Goal: Task Accomplishment & Management: Manage account settings

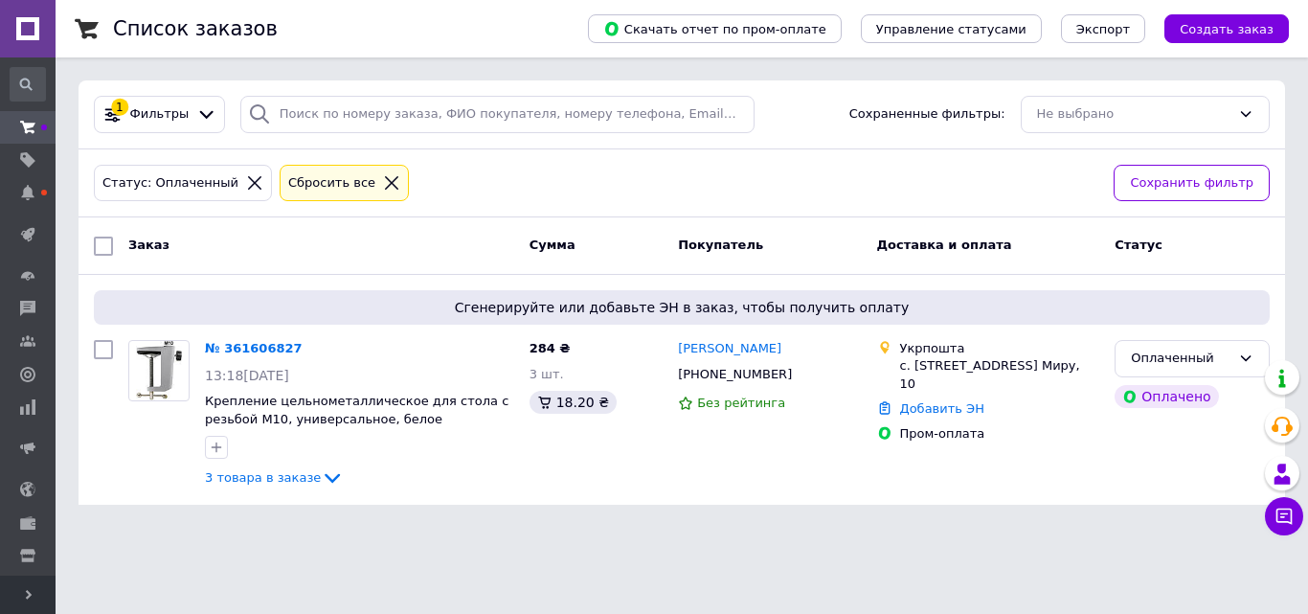
click at [34, 29] on link at bounding box center [28, 28] width 56 height 57
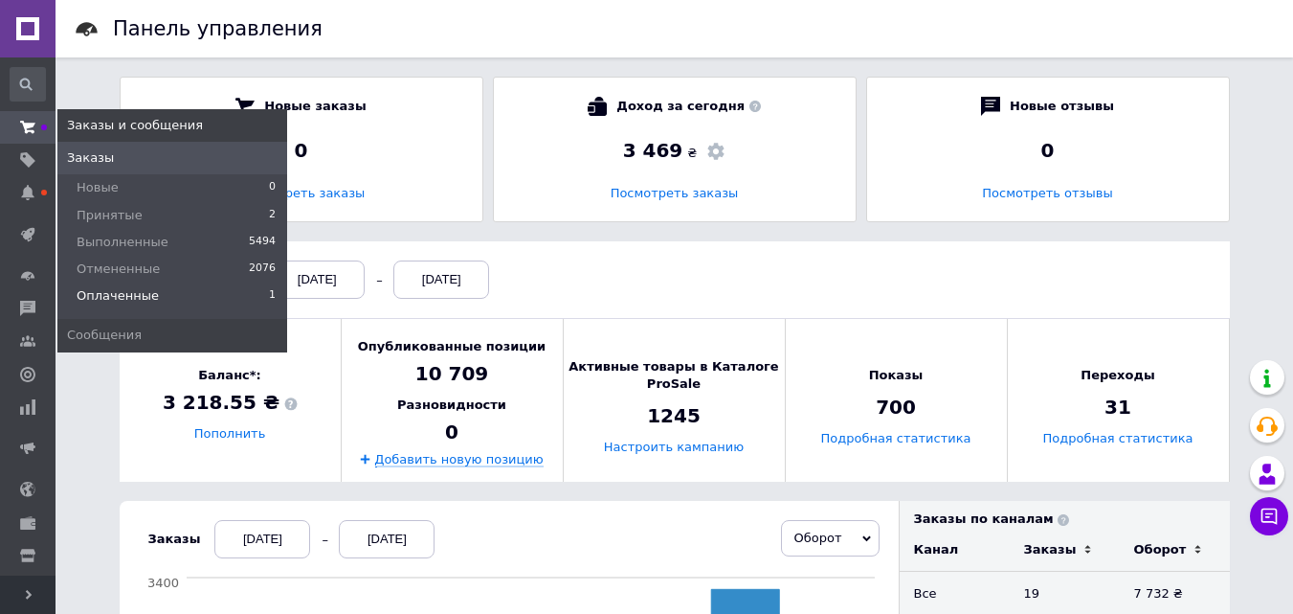
click at [0, 114] on link "Заказы и сообщения" at bounding box center [28, 127] width 56 height 33
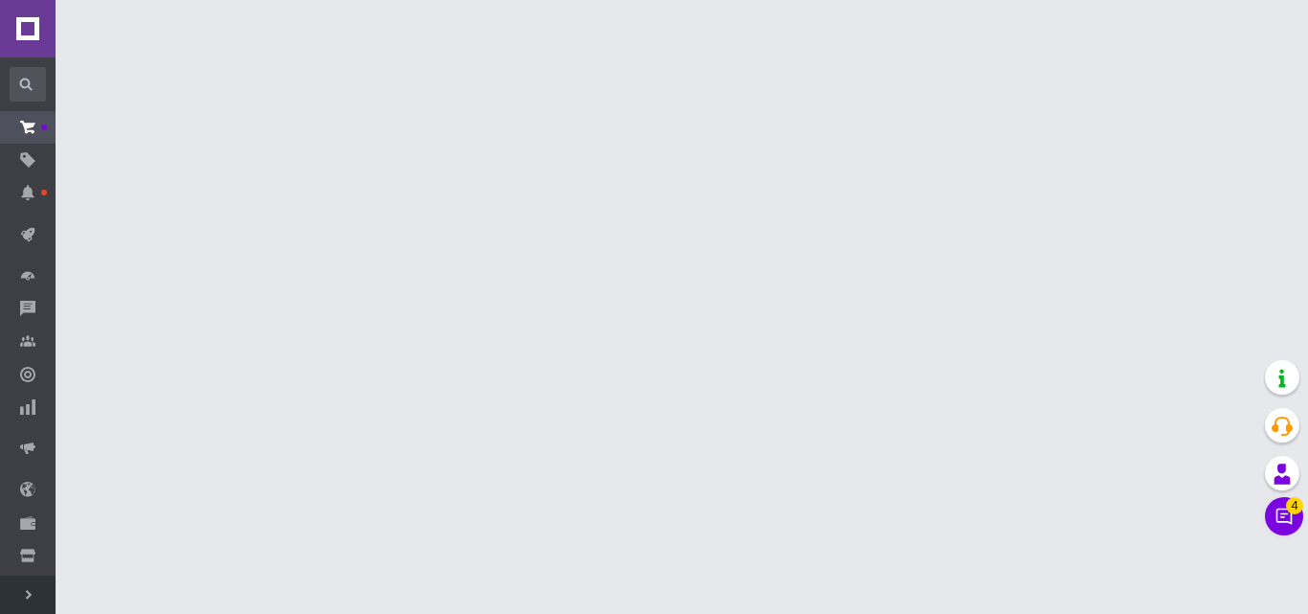
click at [39, 605] on span "Развернуть" at bounding box center [28, 594] width 56 height 38
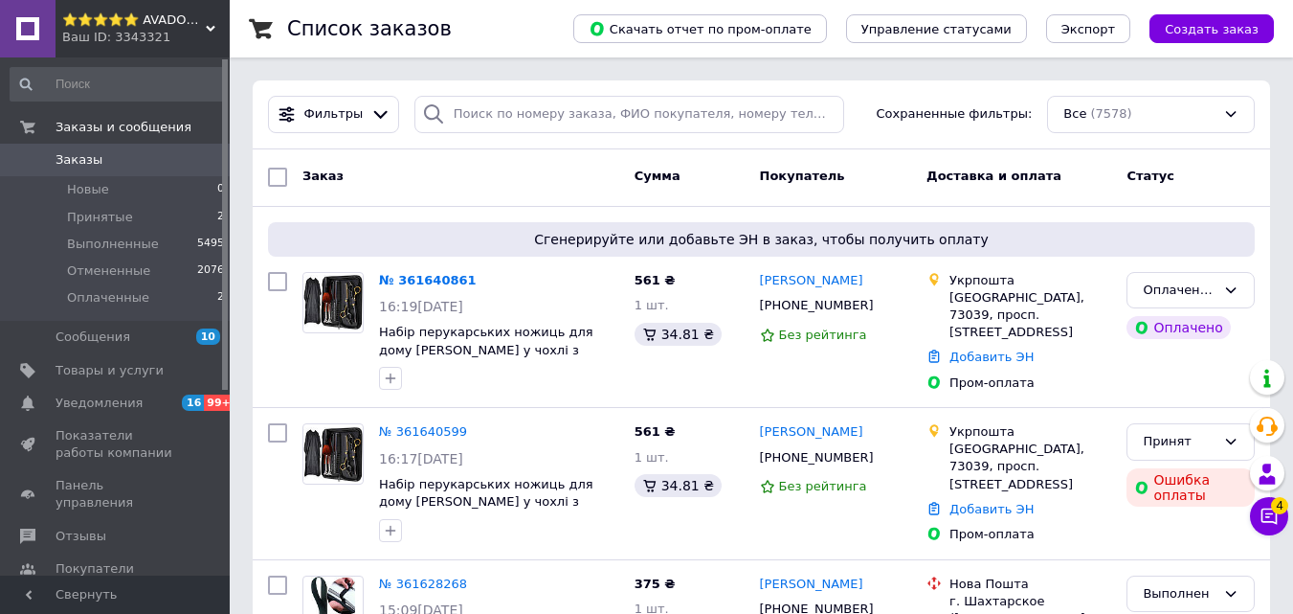
click at [99, 153] on span "Заказы" at bounding box center [117, 159] width 122 height 17
click at [125, 207] on li "Принятые 2" at bounding box center [118, 217] width 236 height 27
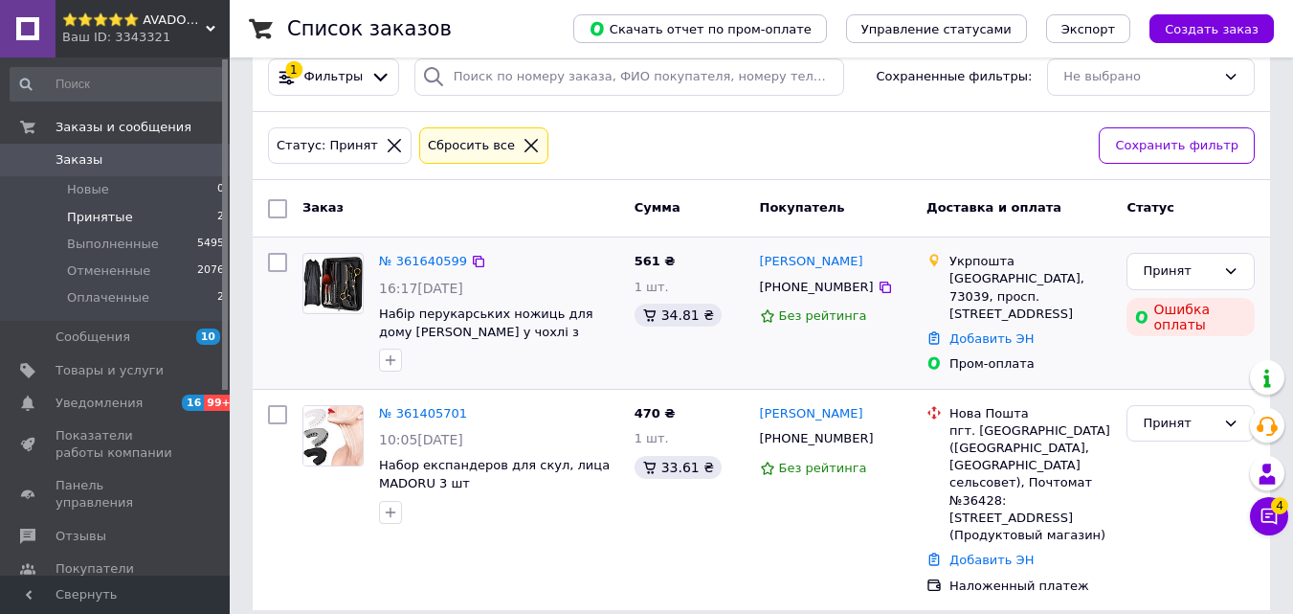
scroll to position [37, 0]
click at [1277, 534] on div "Чат с покупателем 4" at bounding box center [1269, 516] width 38 height 38
click at [1274, 517] on icon at bounding box center [1269, 515] width 19 height 19
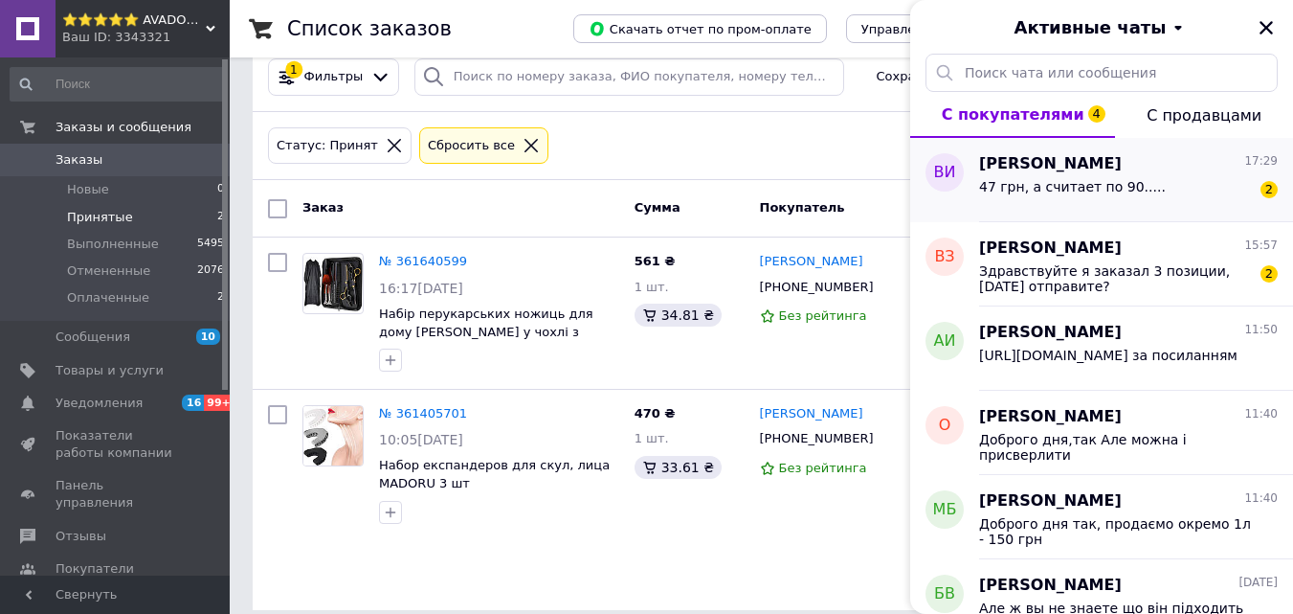
click at [1098, 194] on div "47 грн, а считает по 90....." at bounding box center [1072, 192] width 187 height 27
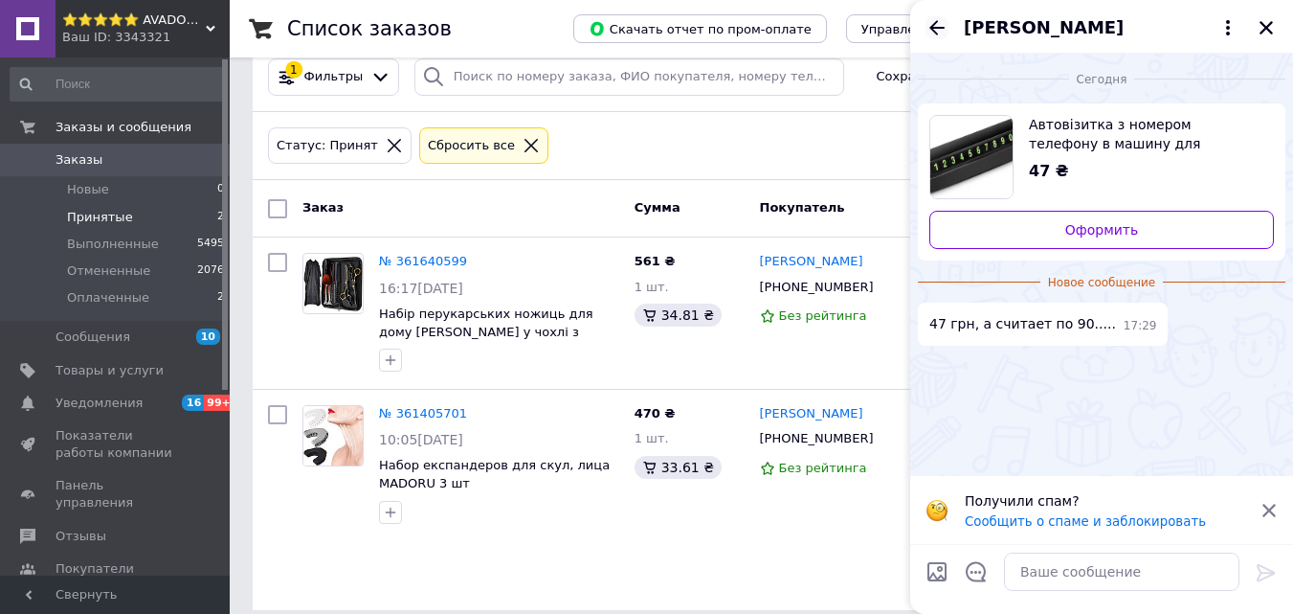
click at [936, 30] on icon "Назад" at bounding box center [937, 27] width 23 height 23
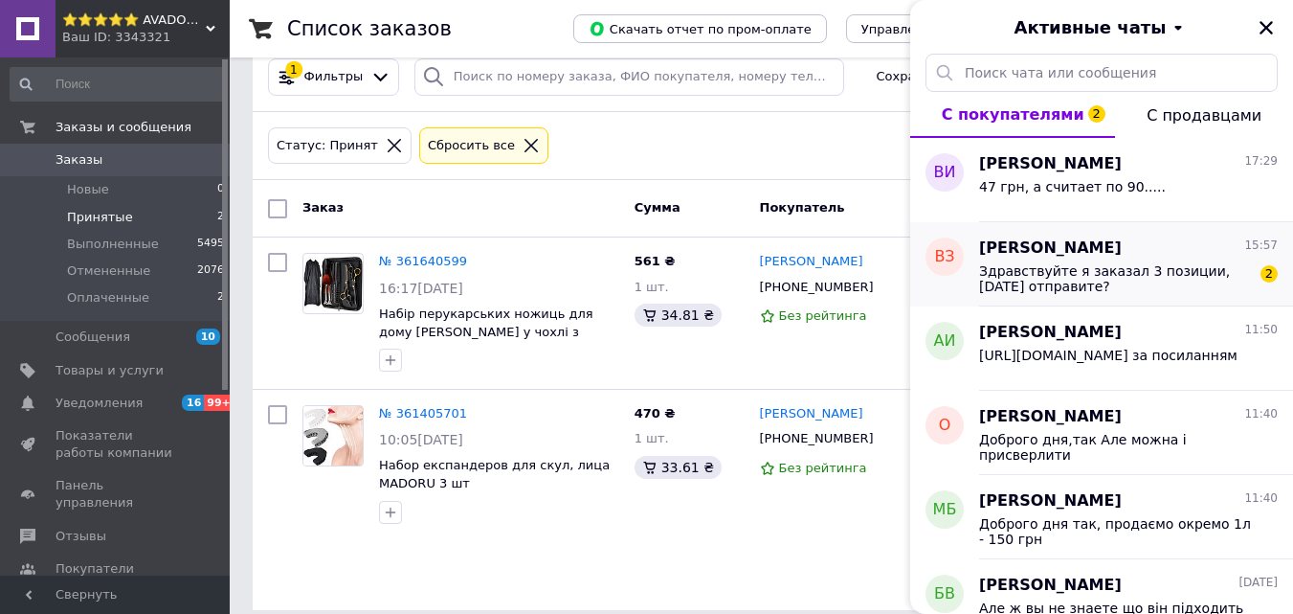
click at [1122, 288] on span "Здравствуйте я заказал 3 позиции, сегодня отправите?" at bounding box center [1115, 278] width 272 height 31
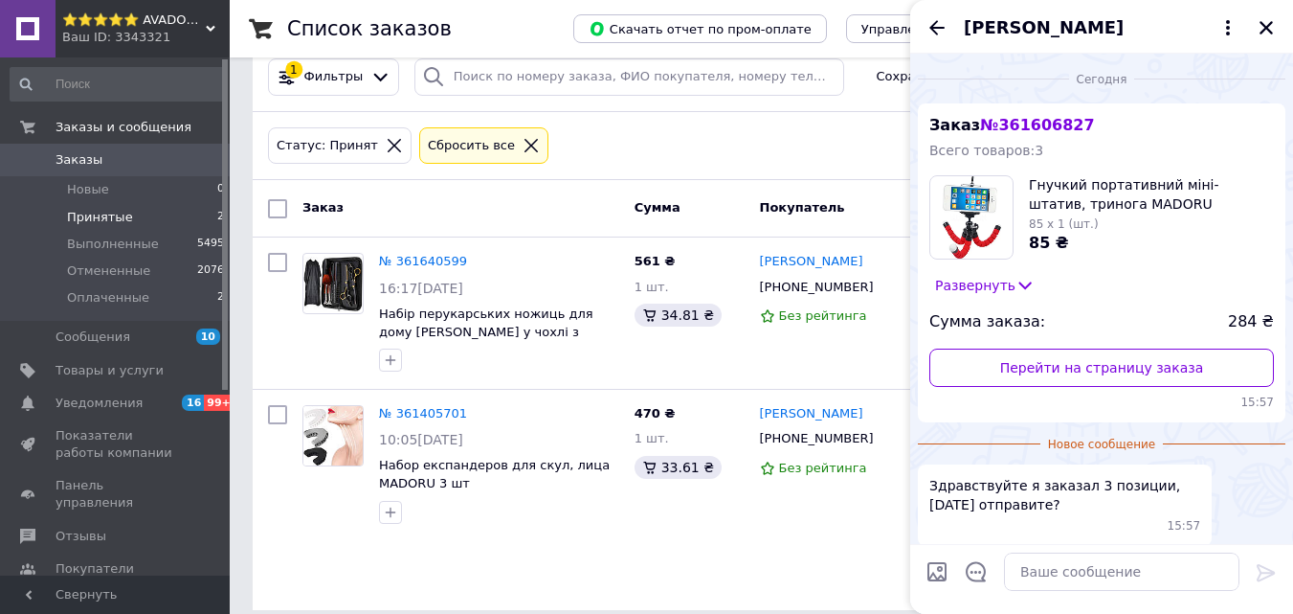
scroll to position [79, 0]
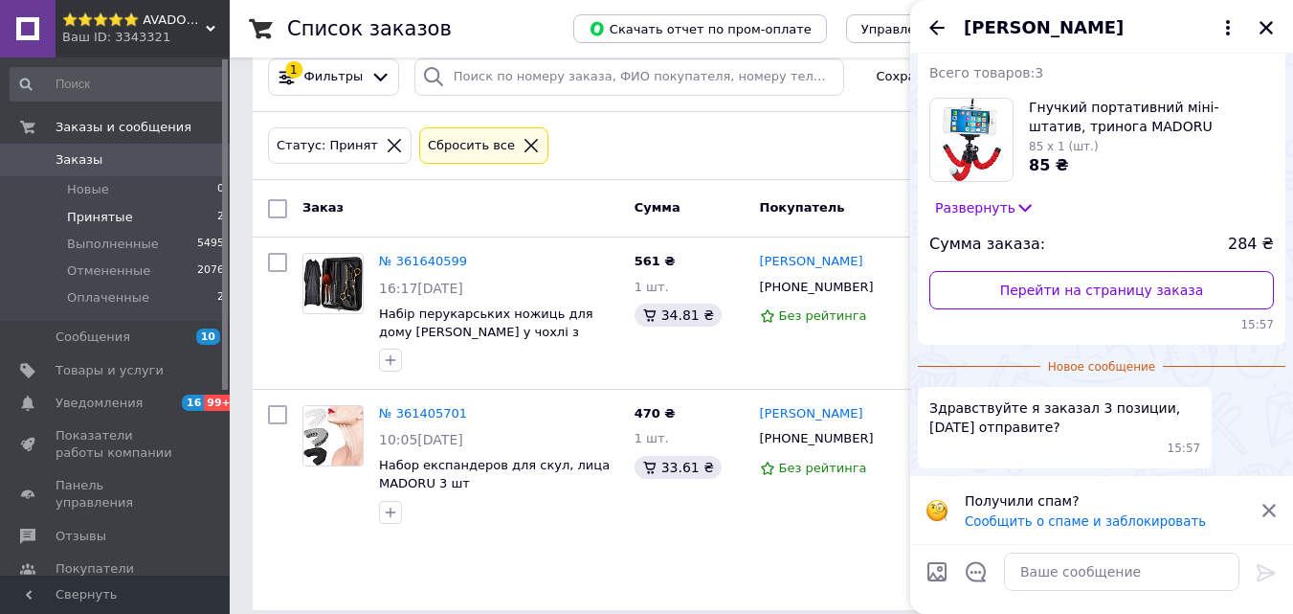
click at [1016, 199] on icon at bounding box center [1025, 207] width 19 height 19
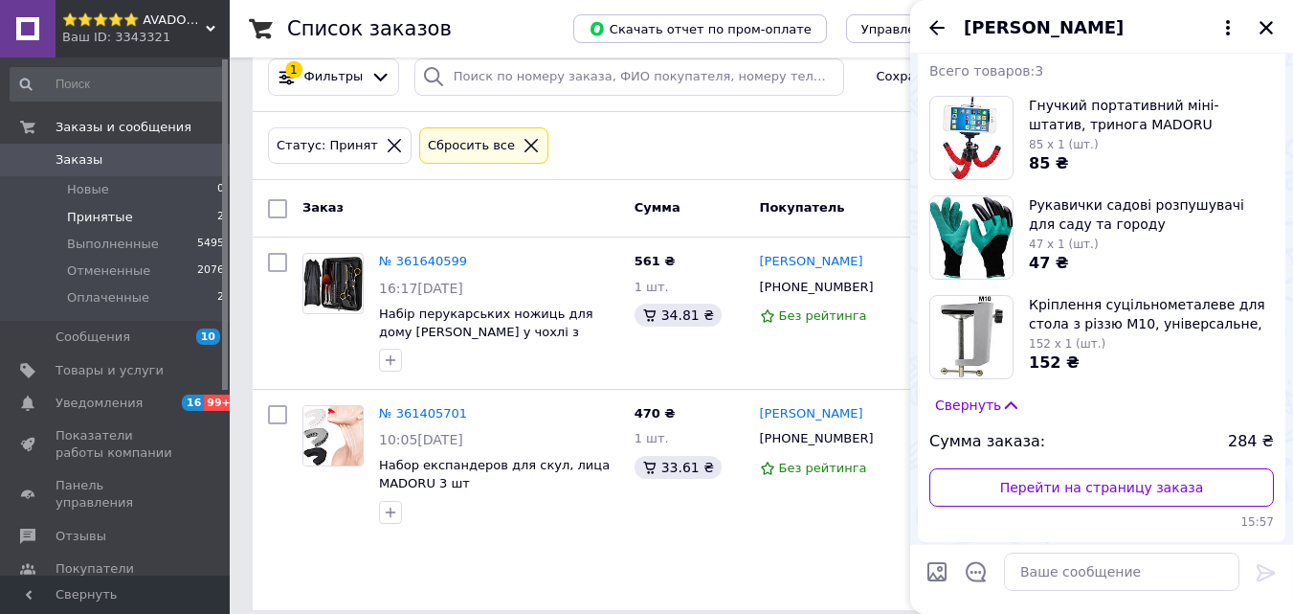
scroll to position [0, 0]
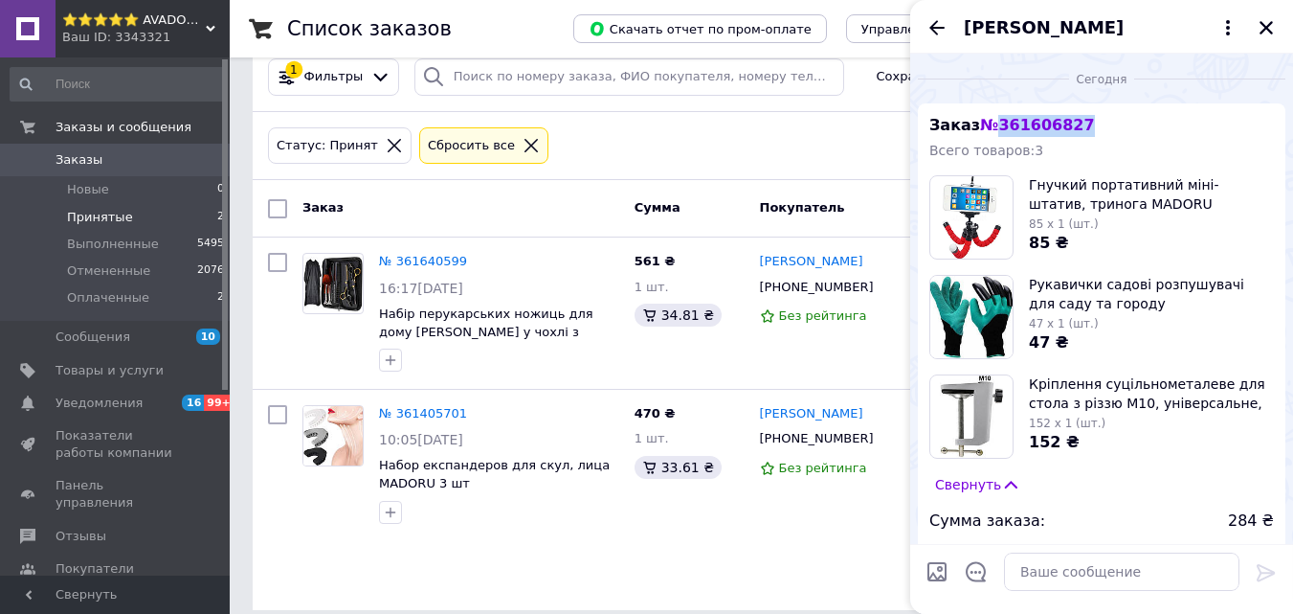
drag, startPoint x: 1096, startPoint y: 113, endPoint x: 995, endPoint y: 124, distance: 102.0
click at [995, 124] on div "Заказ № 361606827 Всего товаров: 3 Гнучкий портативний міні-штатив, тринога MAD…" at bounding box center [1102, 362] width 368 height 518
copy span "361606827"
click at [600, 75] on input "search" at bounding box center [630, 76] width 430 height 37
click at [519, 146] on div at bounding box center [531, 145] width 25 height 17
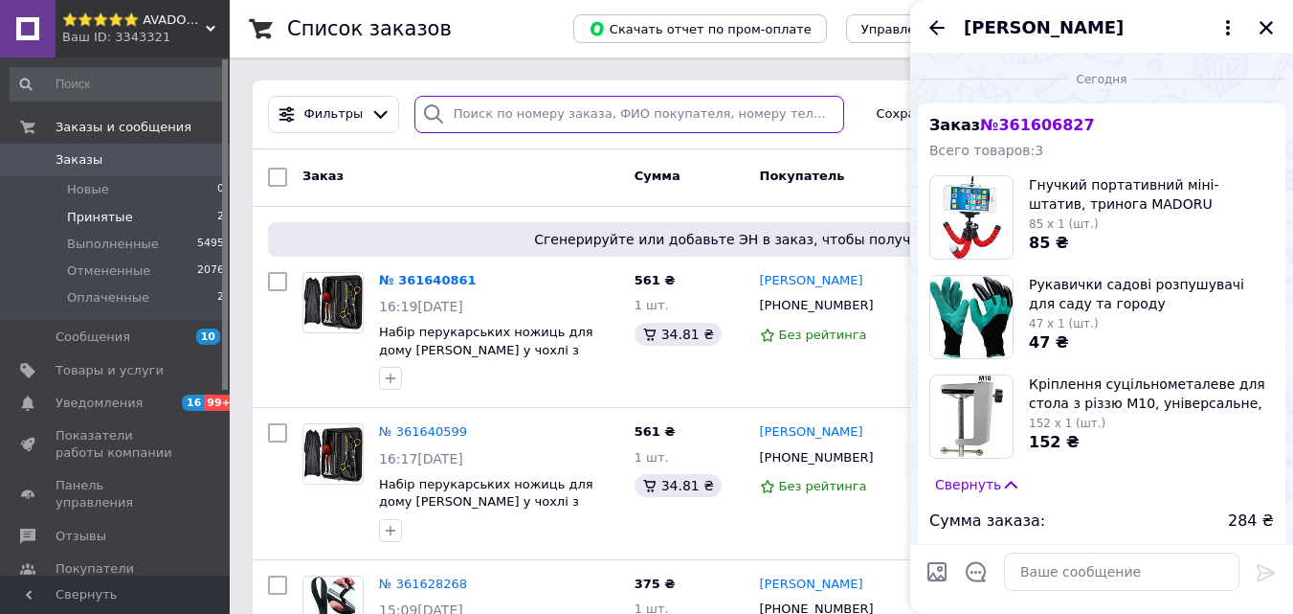
click at [491, 115] on input "search" at bounding box center [630, 114] width 430 height 37
paste input "361606827"
type input "361606827"
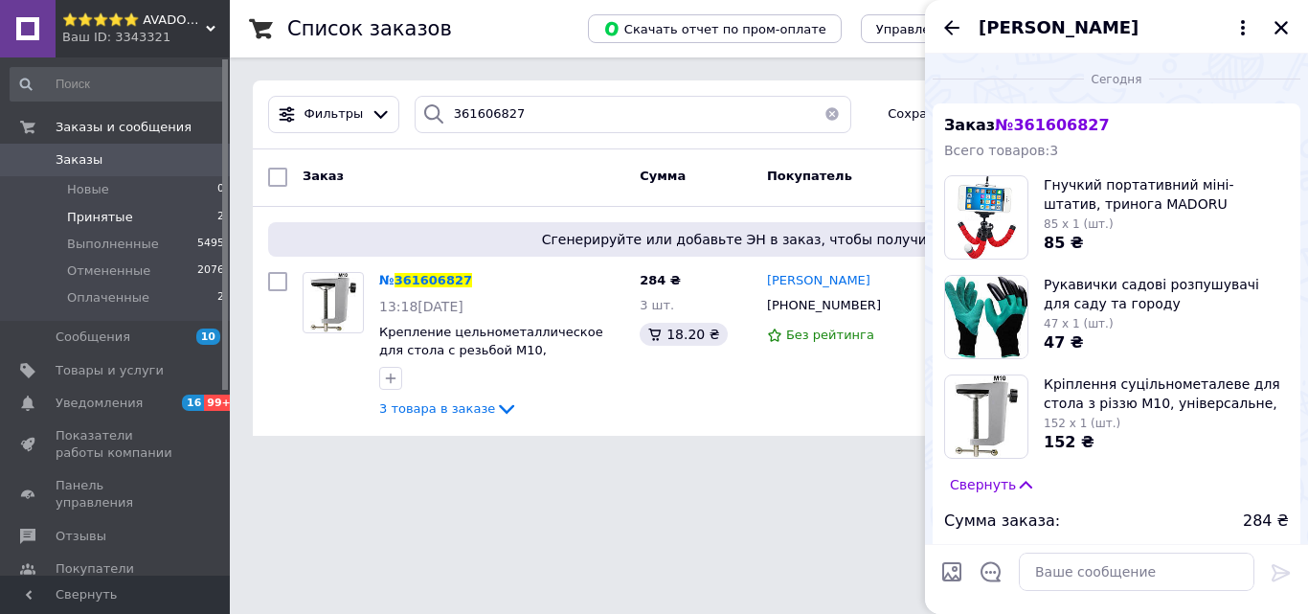
drag, startPoint x: 731, startPoint y: 467, endPoint x: 767, endPoint y: 445, distance: 41.7
click at [732, 459] on html "⭐⭐⭐⭐⭐ AVADONA | ВСЕ ДЛЯ КРАСОТЫ Ваш ID: 3343321 Сайт ⭐⭐⭐⭐⭐ AVADONA | ВСЕ ДЛЯ КР…" at bounding box center [654, 229] width 1308 height 459
click at [1278, 32] on icon "Закрыть" at bounding box center [1280, 27] width 13 height 13
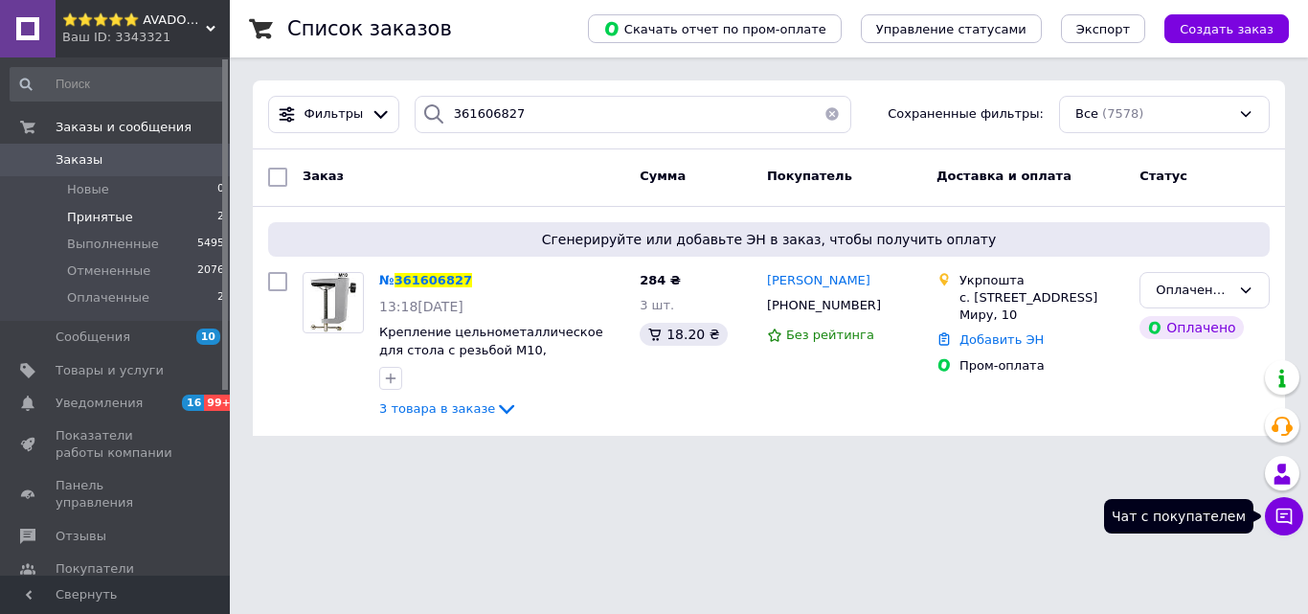
click at [1279, 520] on icon at bounding box center [1283, 515] width 19 height 19
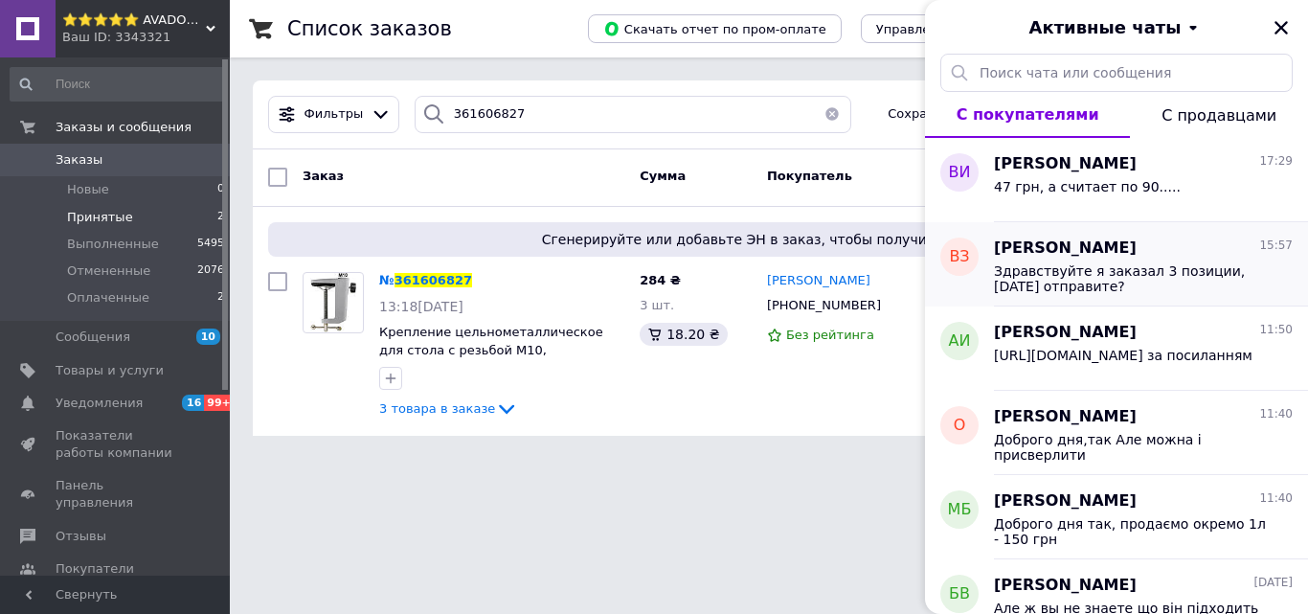
click at [1143, 278] on span "Здравствуйте я заказал 3 позиции, сегодня отправите?" at bounding box center [1130, 278] width 272 height 31
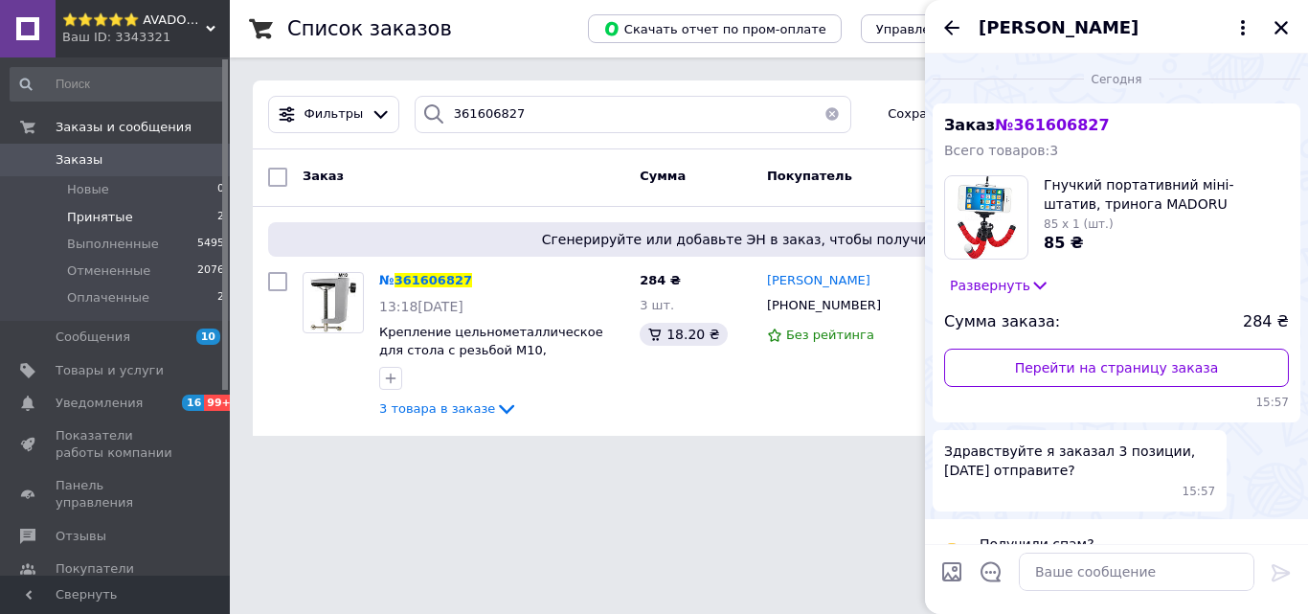
scroll to position [45, 0]
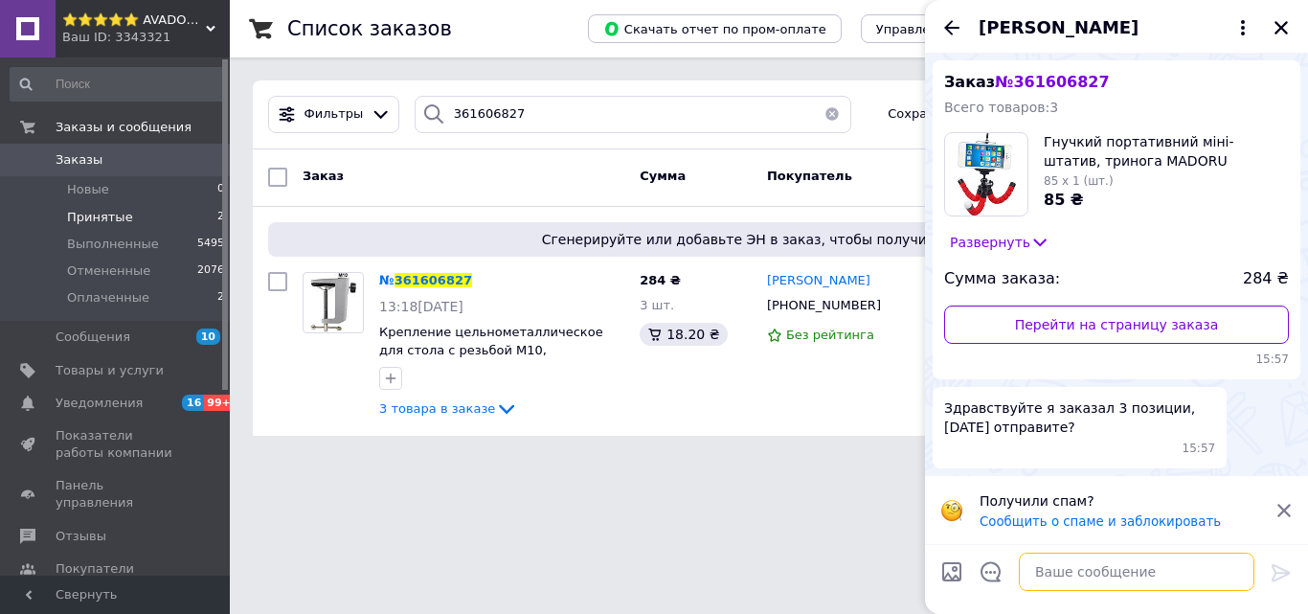
click at [1073, 568] on textarea at bounding box center [1137, 571] width 236 height 38
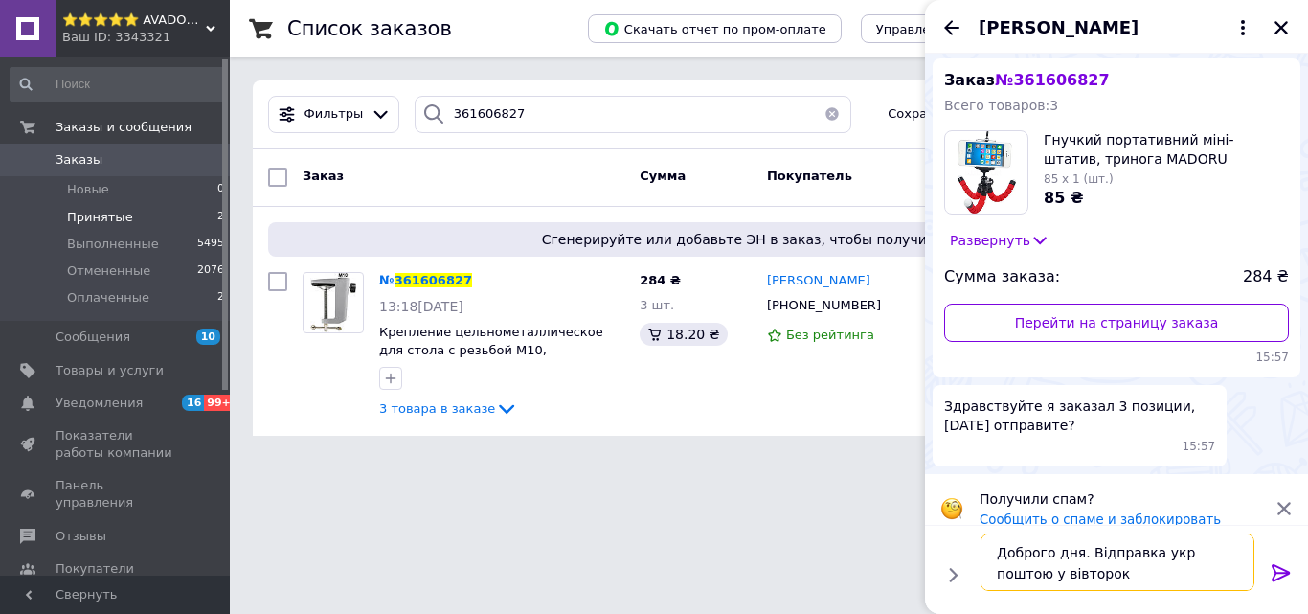
type textarea "Доброго дня. Відправка укр поштою у вівторок"
click at [1270, 576] on icon at bounding box center [1281, 572] width 23 height 23
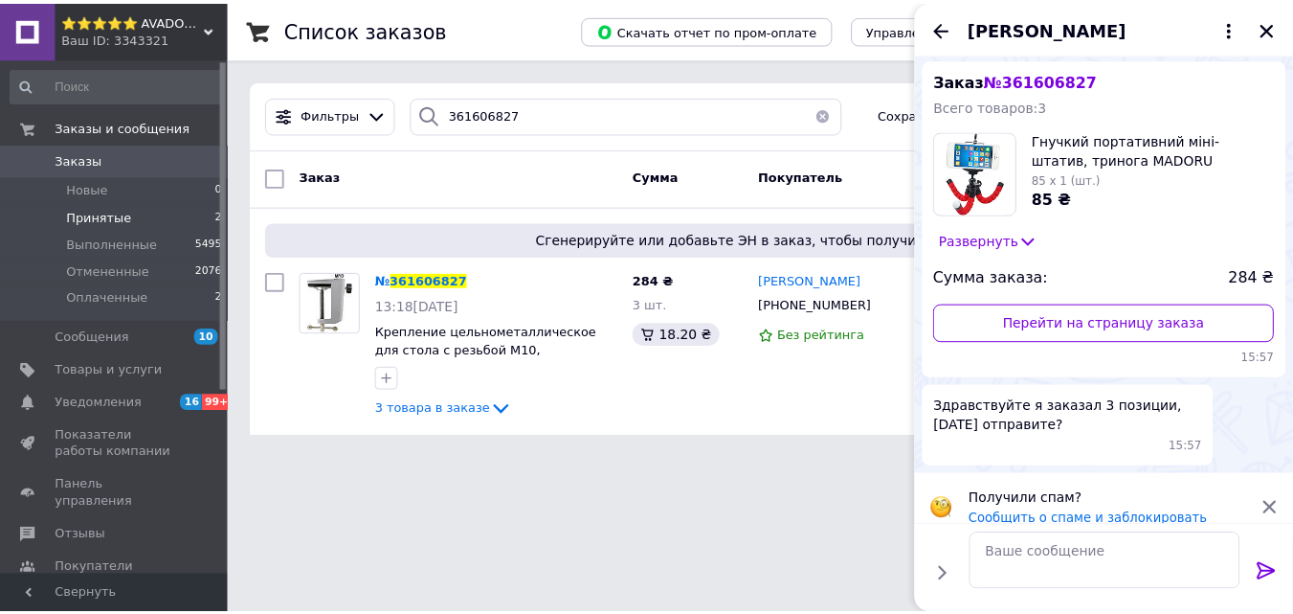
scroll to position [64, 0]
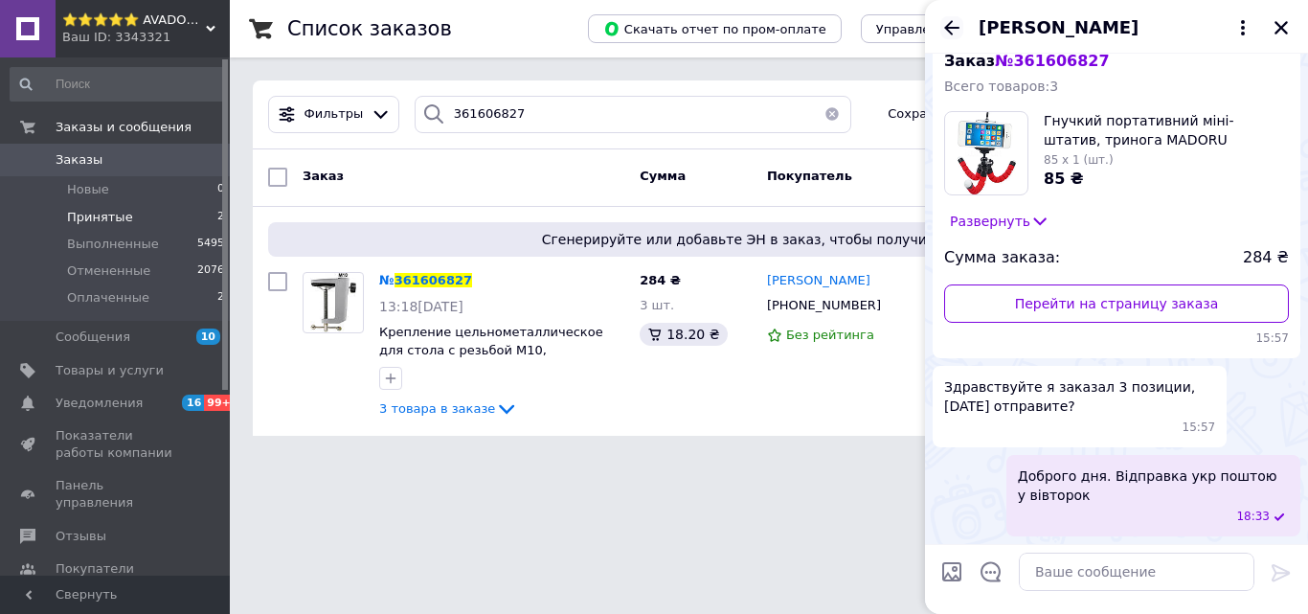
click at [953, 25] on icon "Назад" at bounding box center [951, 27] width 23 height 23
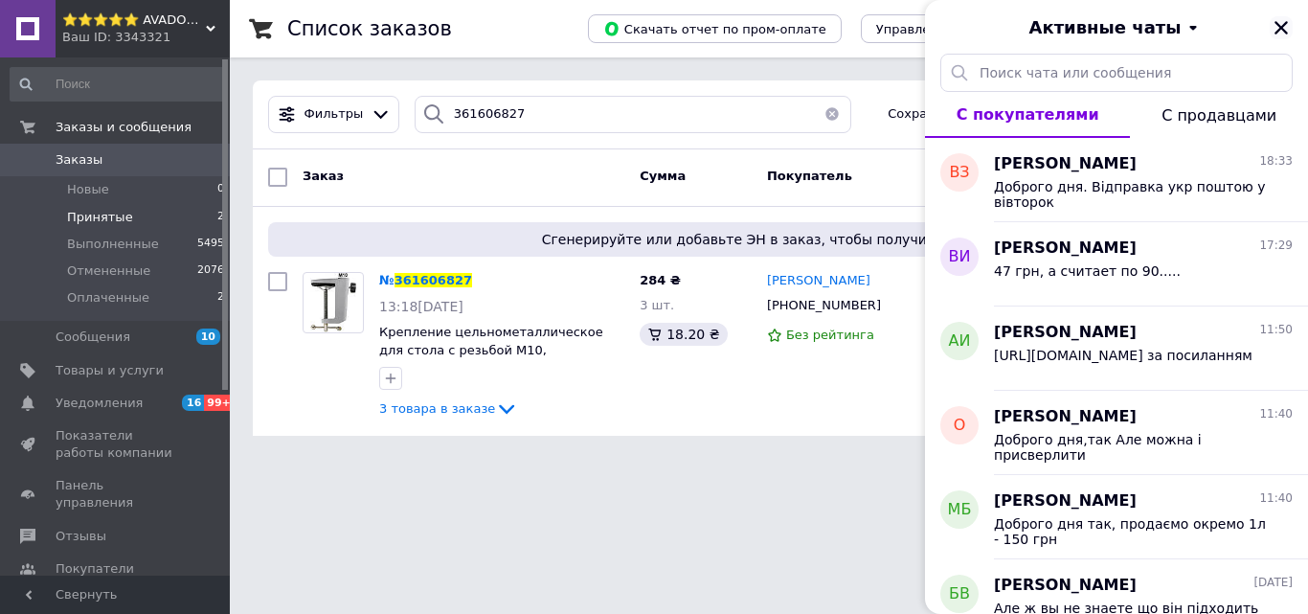
click at [1283, 25] on icon "Закрыть" at bounding box center [1280, 27] width 13 height 13
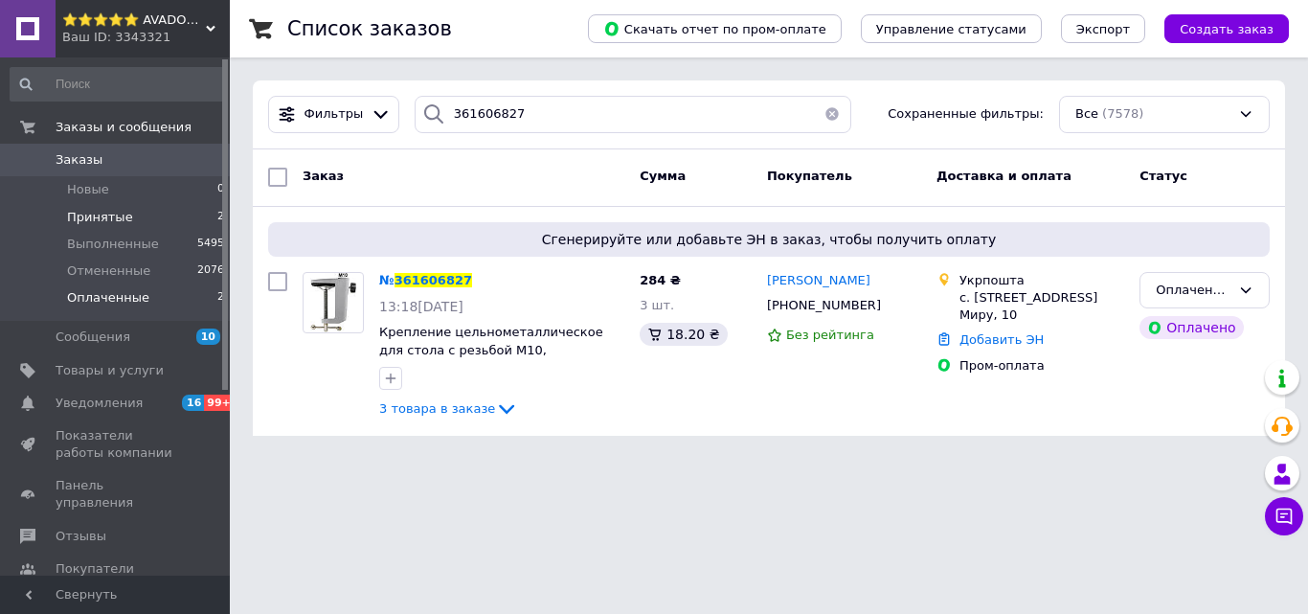
click at [139, 307] on li "Оплаченные 2" at bounding box center [118, 302] width 236 height 36
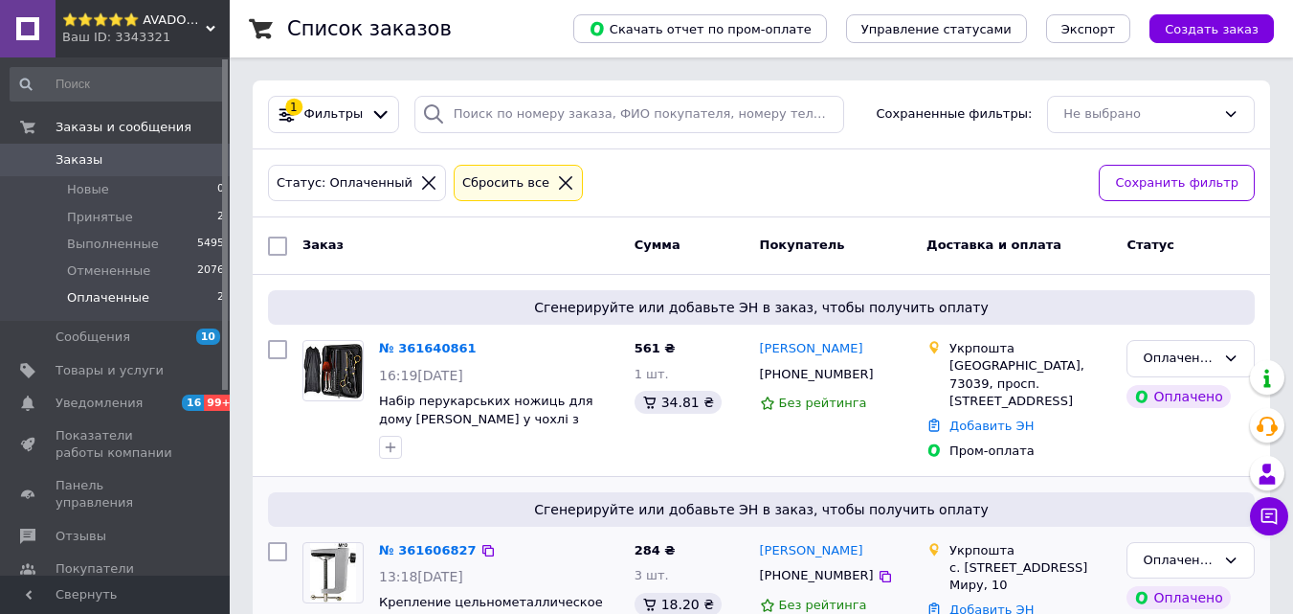
scroll to position [114, 0]
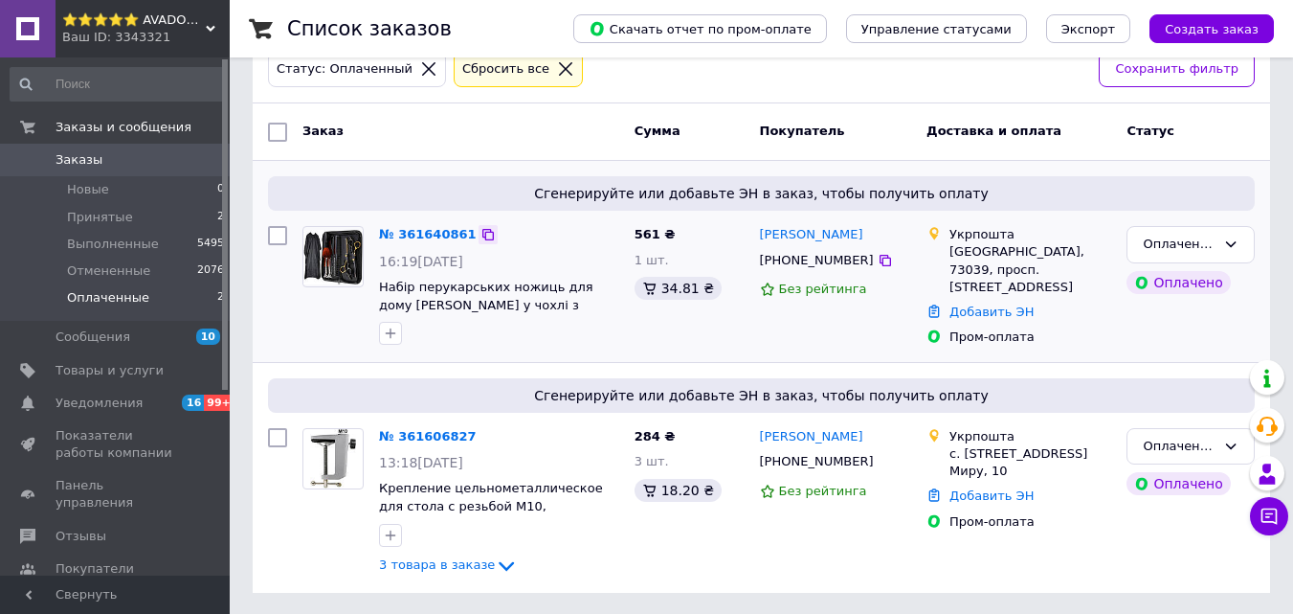
click at [481, 238] on icon at bounding box center [488, 234] width 15 height 15
drag, startPoint x: 875, startPoint y: 427, endPoint x: 765, endPoint y: 416, distance: 110.7
click at [765, 416] on div "Сгенерируйте или добавьте ЭН в заказ, чтобы получить оплату № 361606827 13:18, …" at bounding box center [762, 478] width 1018 height 230
drag, startPoint x: 869, startPoint y: 230, endPoint x: 755, endPoint y: 232, distance: 113.9
click at [755, 232] on div "Стелла Кононова +380500592342 Без рейтинга" at bounding box center [837, 286] width 168 height 136
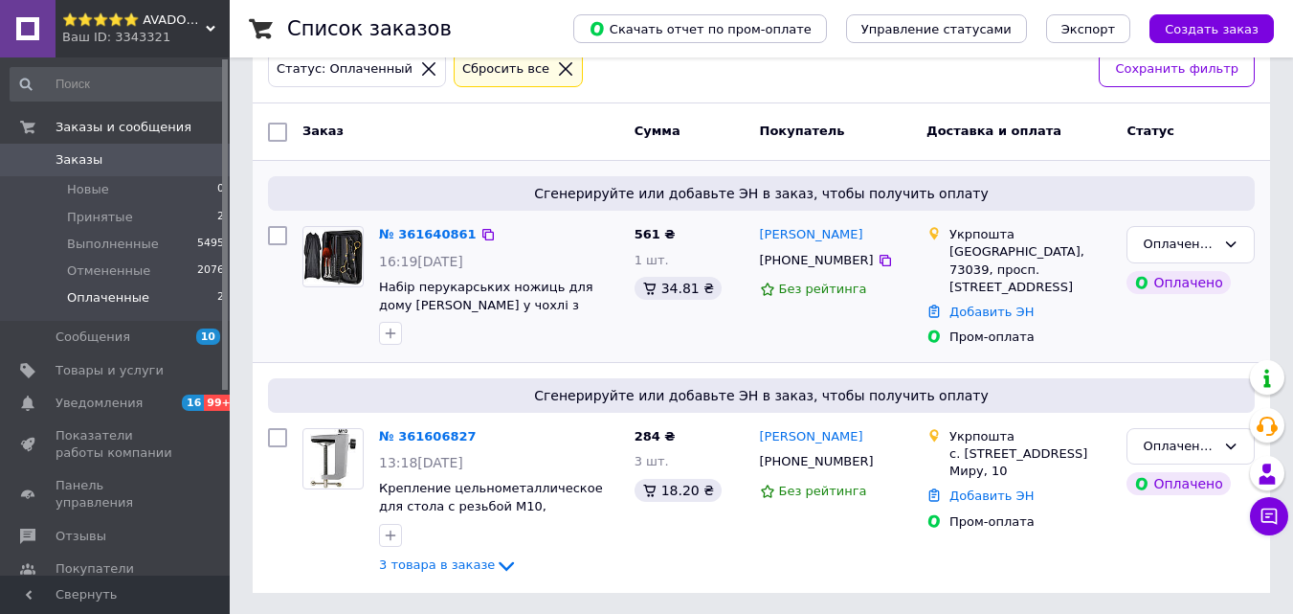
copy link "Стелла Кононова"
drag, startPoint x: 848, startPoint y: 259, endPoint x: 780, endPoint y: 263, distance: 68.1
click at [780, 263] on div "+380500592342" at bounding box center [817, 260] width 122 height 25
copy div "0500592342"
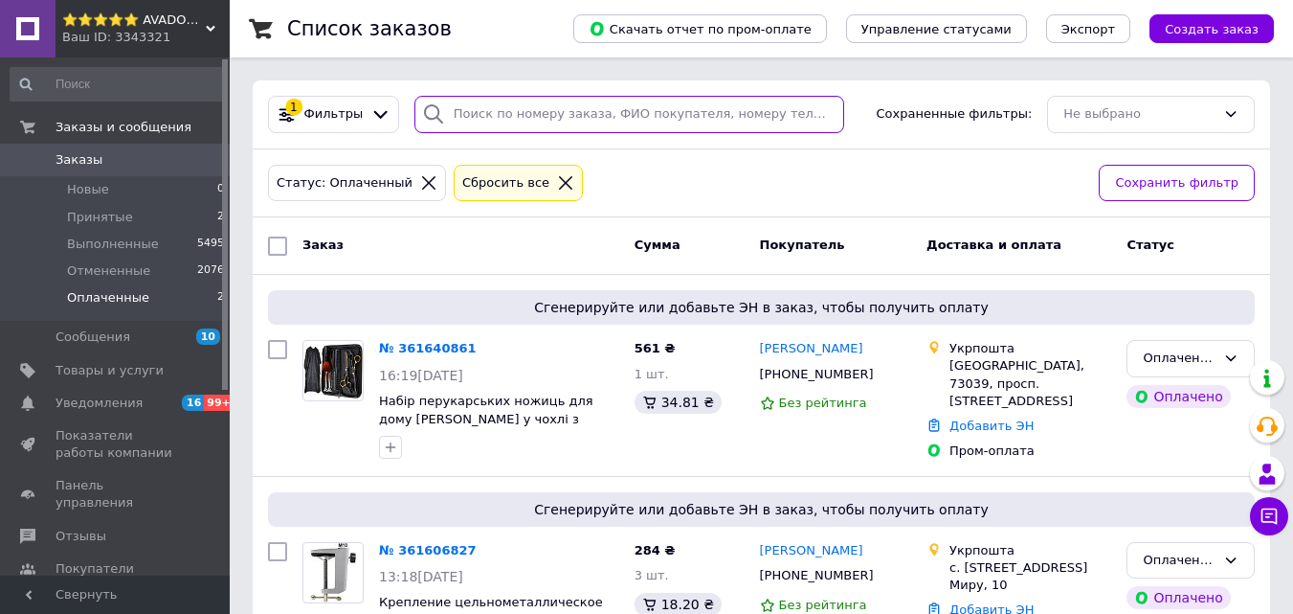
click at [539, 126] on input "search" at bounding box center [630, 114] width 430 height 37
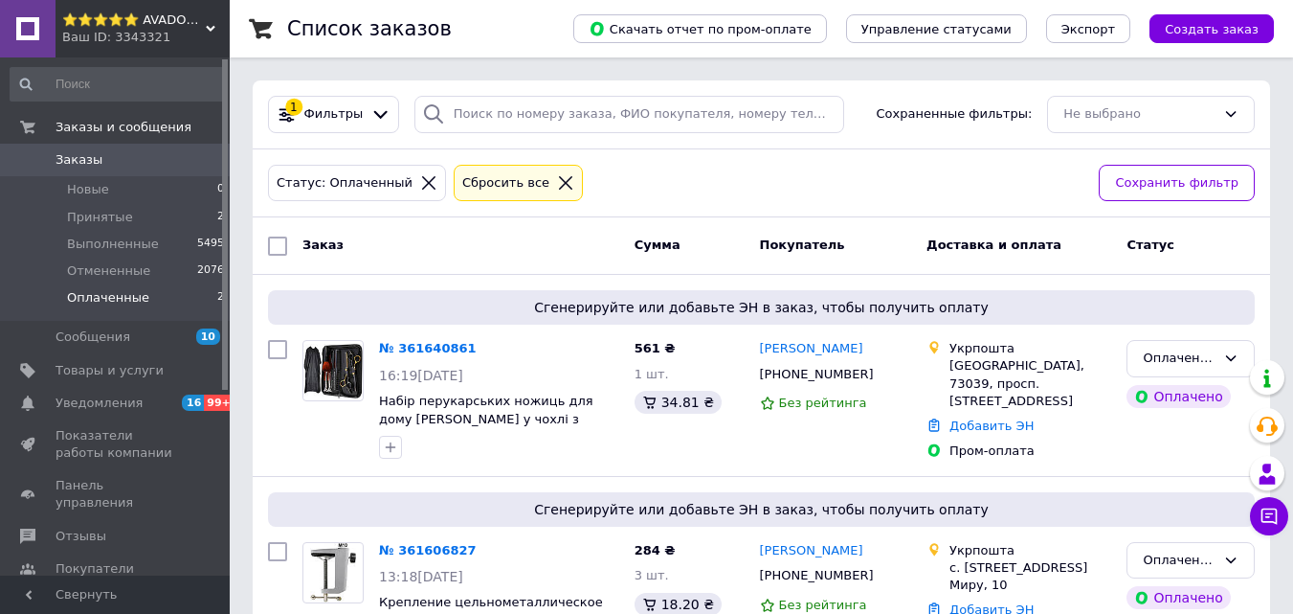
click at [557, 177] on icon at bounding box center [565, 182] width 17 height 17
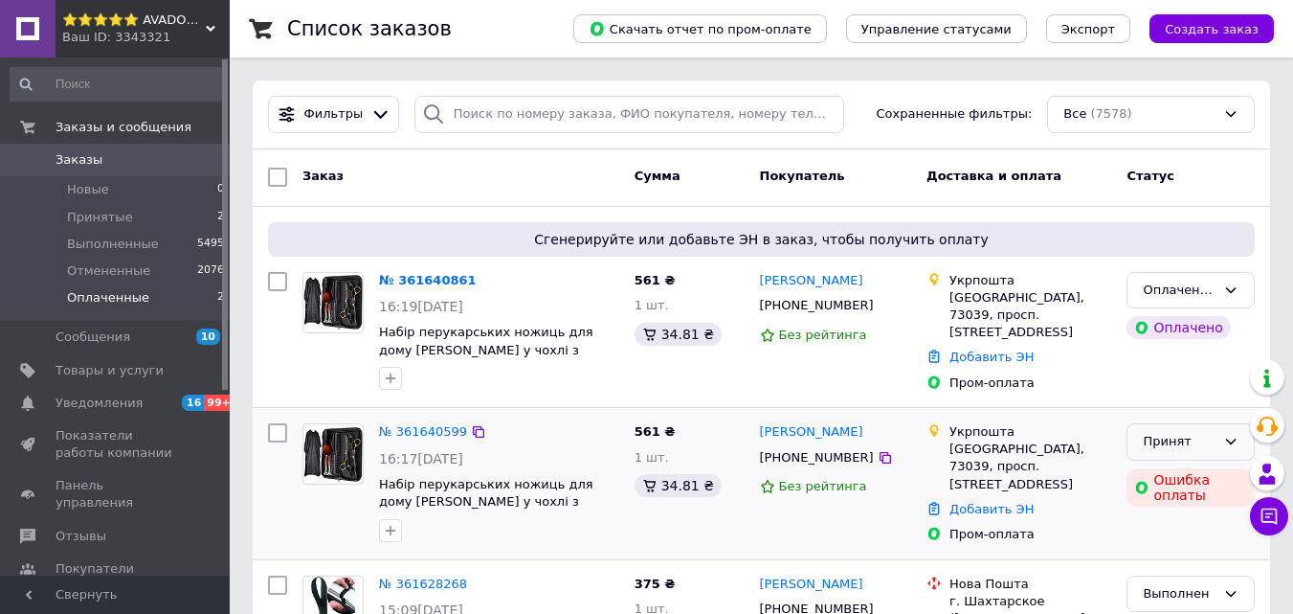
click at [1159, 437] on div "Принят" at bounding box center [1179, 442] width 73 height 20
click at [1164, 509] on li "Отменен" at bounding box center [1191, 516] width 126 height 35
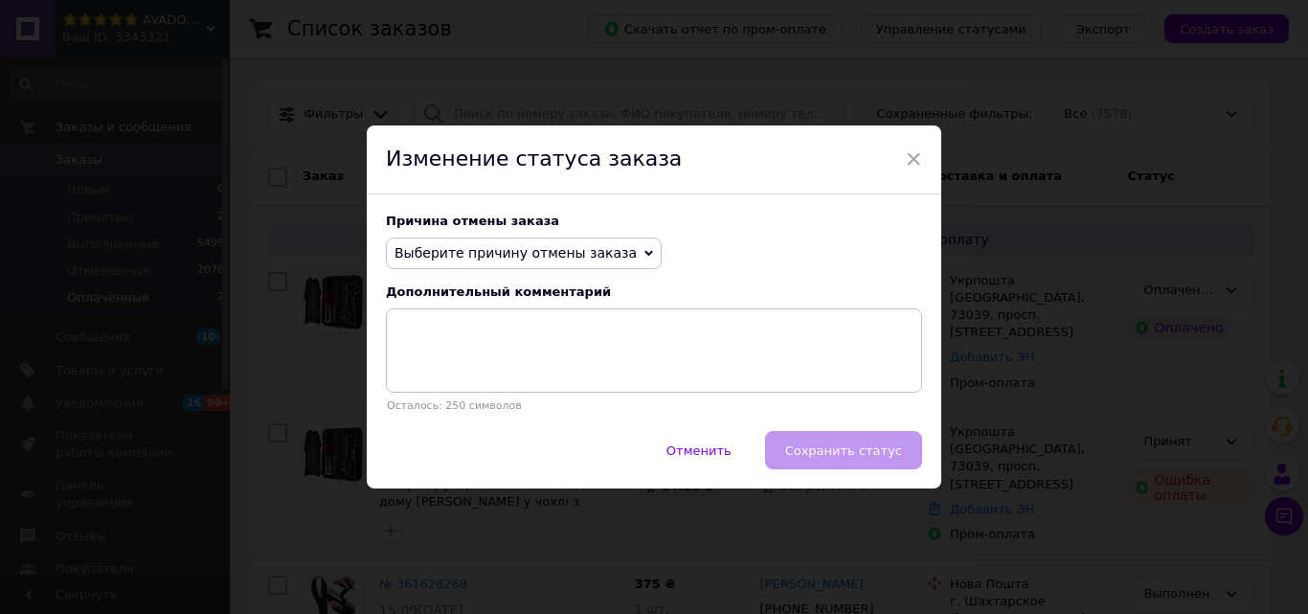
click at [497, 236] on div "Причина отмены заказа Выберите причину отмены заказа Нет в наличии Нет разновид…" at bounding box center [654, 312] width 574 height 237
click at [524, 247] on span "Выберите причину отмены заказа" at bounding box center [515, 252] width 242 height 15
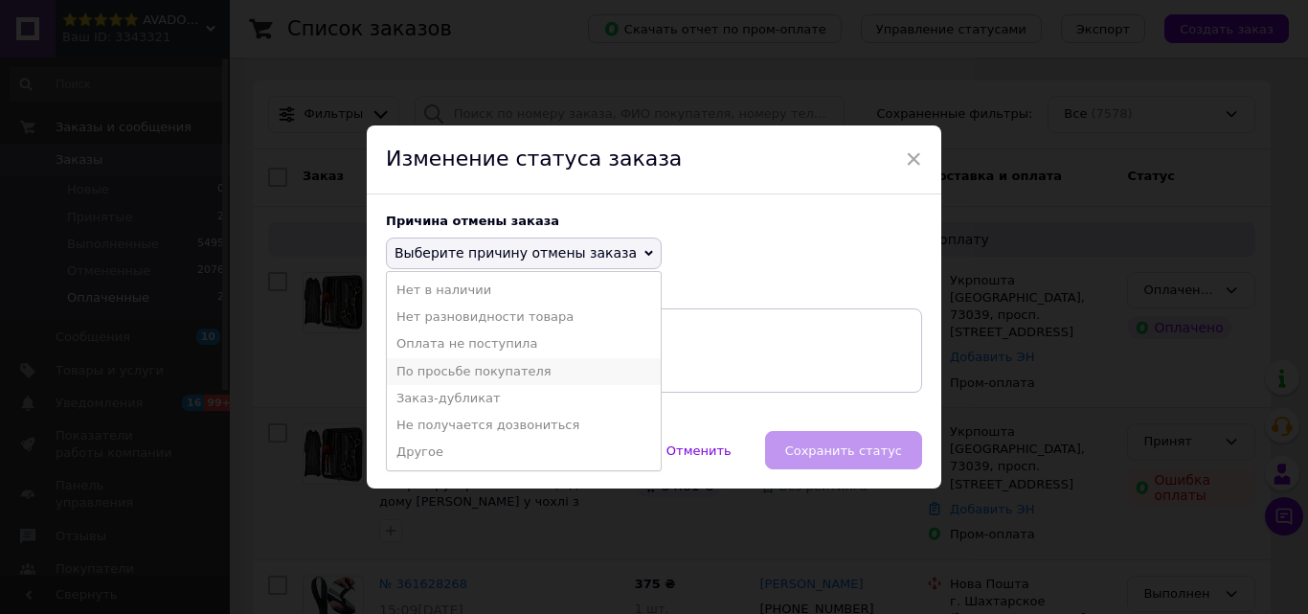
click at [518, 383] on li "По просьбе покупателя" at bounding box center [524, 371] width 274 height 27
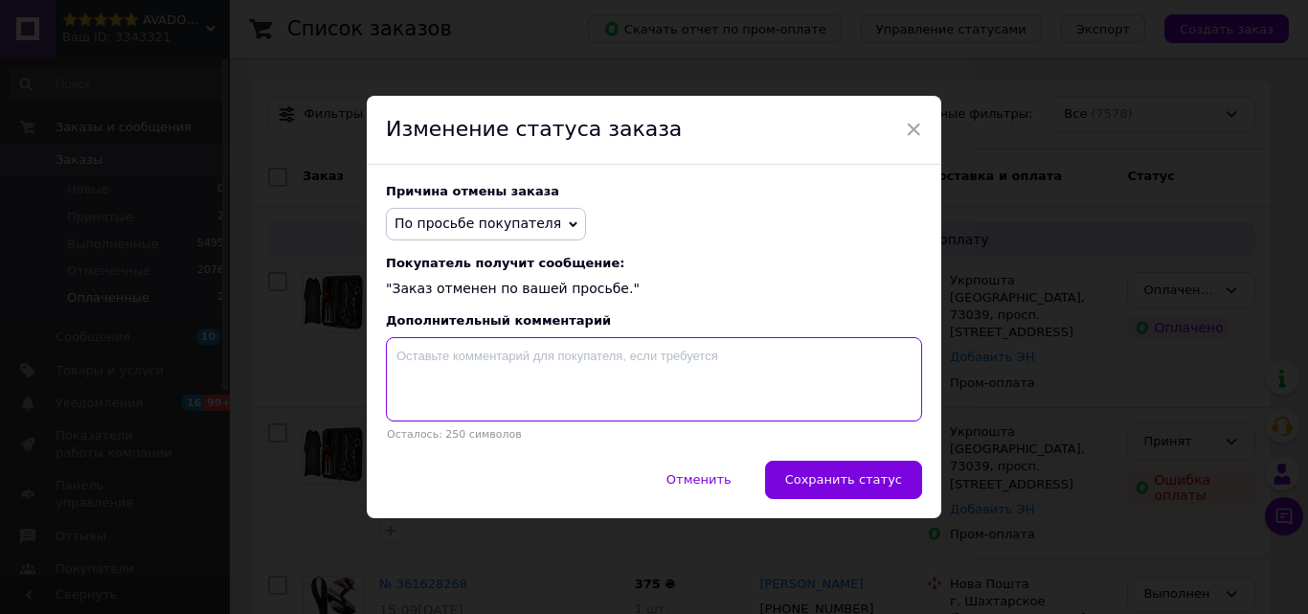
click at [545, 368] on textarea at bounding box center [654, 379] width 536 height 84
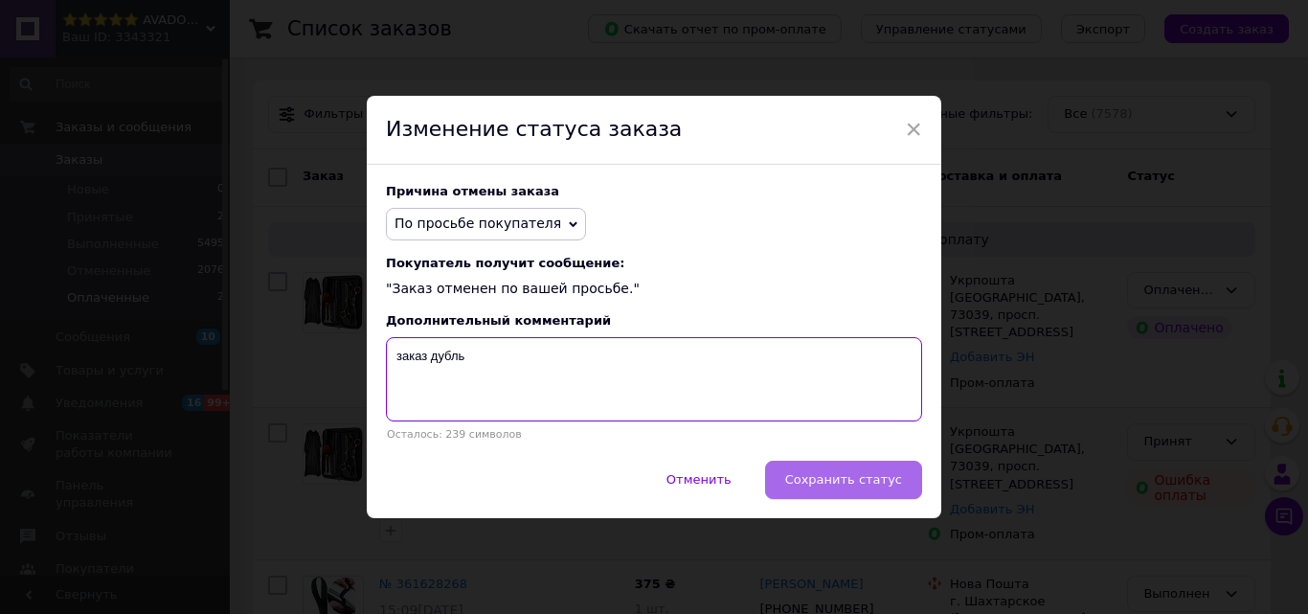
type textarea "заказ дубль"
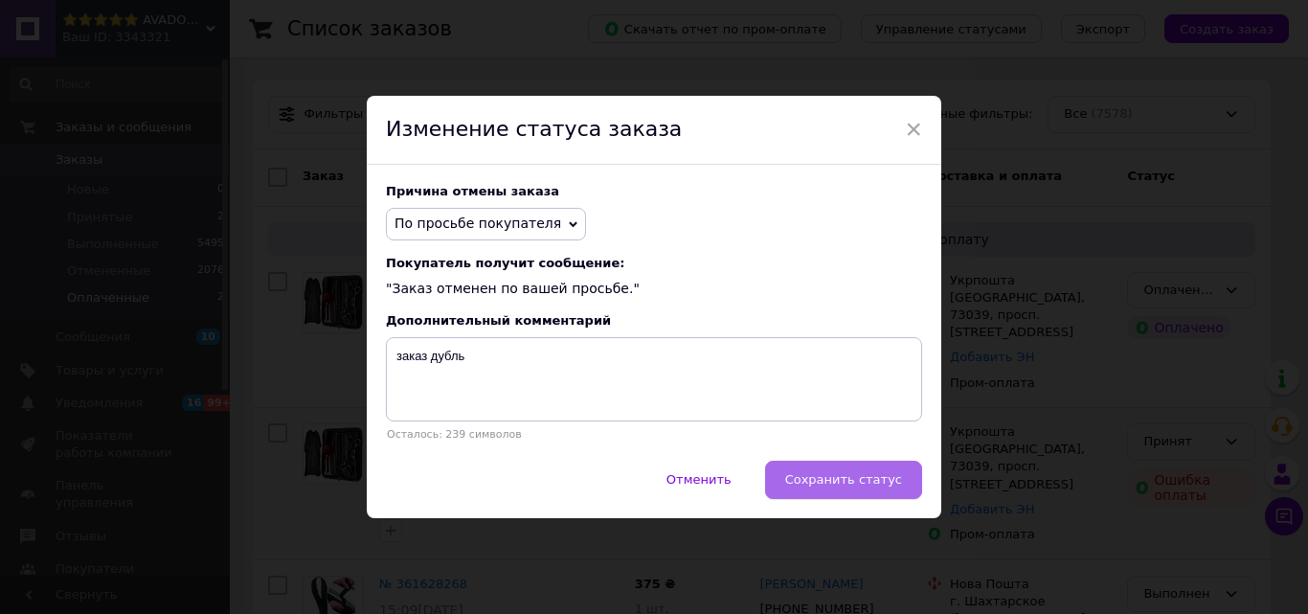
click at [811, 497] on button "Сохранить статус" at bounding box center [843, 480] width 157 height 38
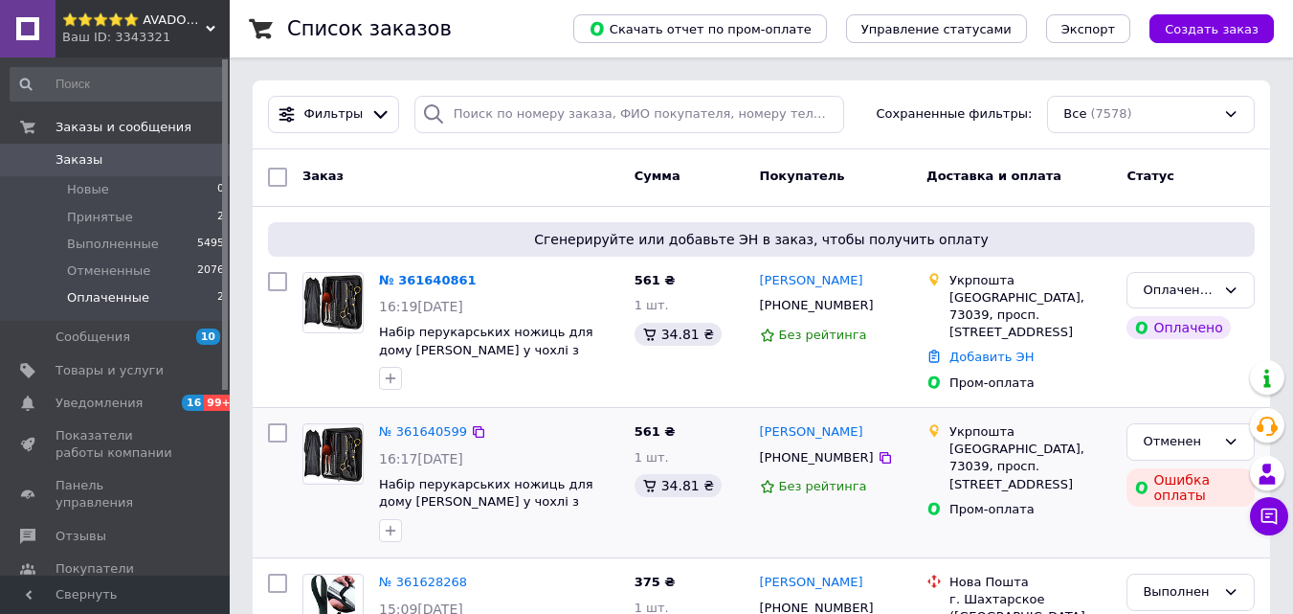
click at [157, 288] on li "Оплаченные 2" at bounding box center [118, 302] width 236 height 36
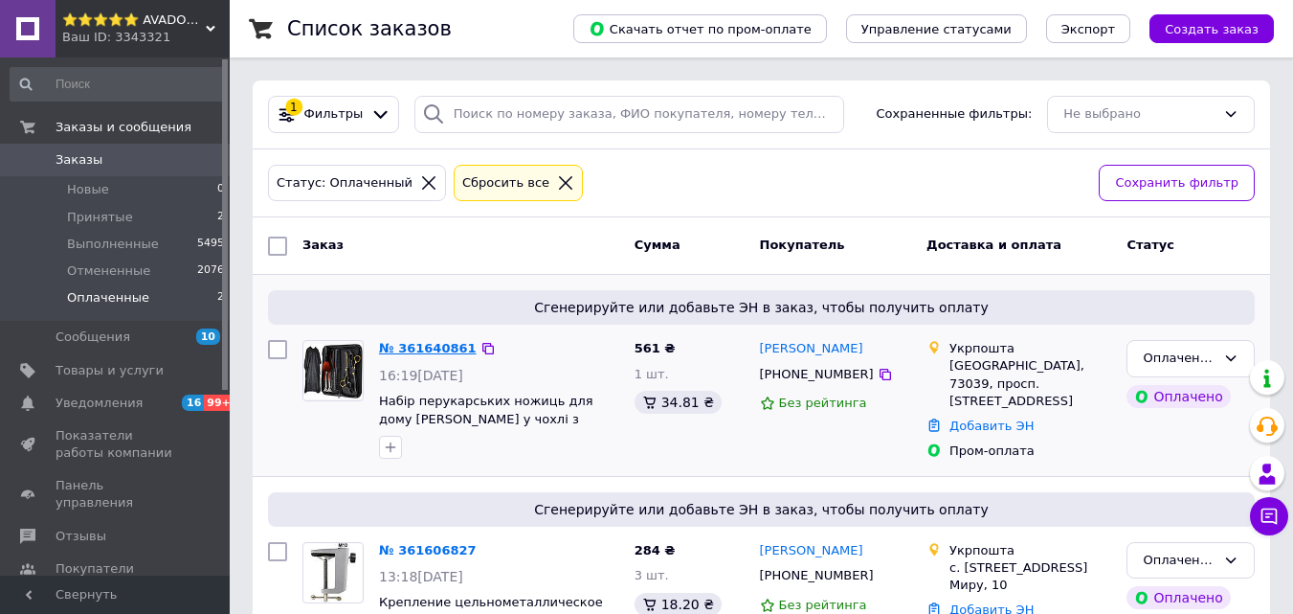
click at [439, 343] on link "№ 361640861" at bounding box center [428, 348] width 98 height 14
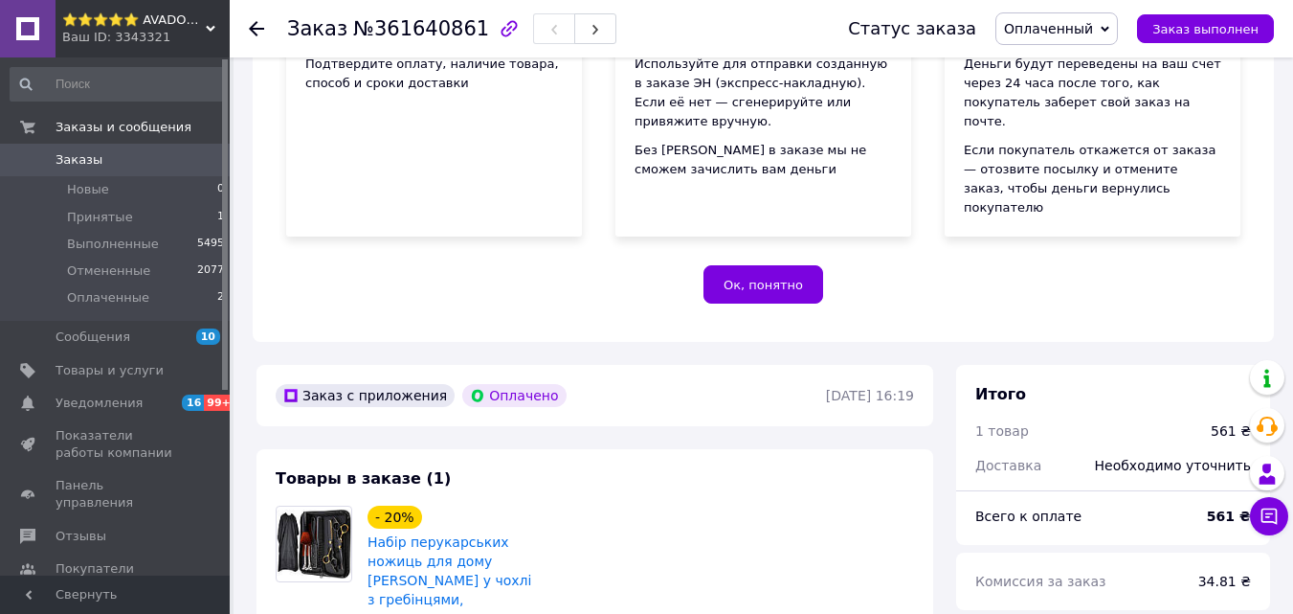
scroll to position [479, 0]
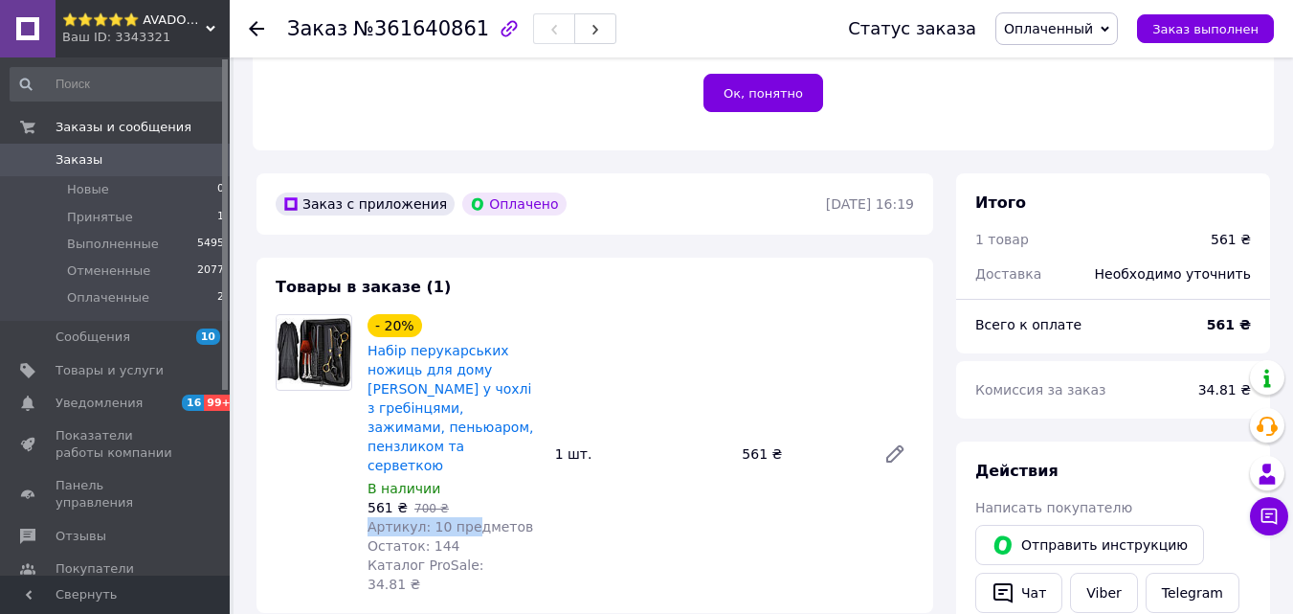
drag, startPoint x: 511, startPoint y: 459, endPoint x: 478, endPoint y: 470, distance: 35.4
click at [467, 473] on div "- 20% Набір перукарських ножиць для дому AVADONA у чохлі з гребінцями, зажимами…" at bounding box center [454, 453] width 188 height 287
click at [556, 459] on div "- 20% Набір перукарських ножиць для дому AVADONA у чохлі з гребінцями, зажимами…" at bounding box center [641, 453] width 562 height 287
click at [489, 519] on span "Артикул: 10 предметов" at bounding box center [451, 526] width 166 height 15
click at [490, 519] on span "Артикул: 10 предметов" at bounding box center [451, 526] width 166 height 15
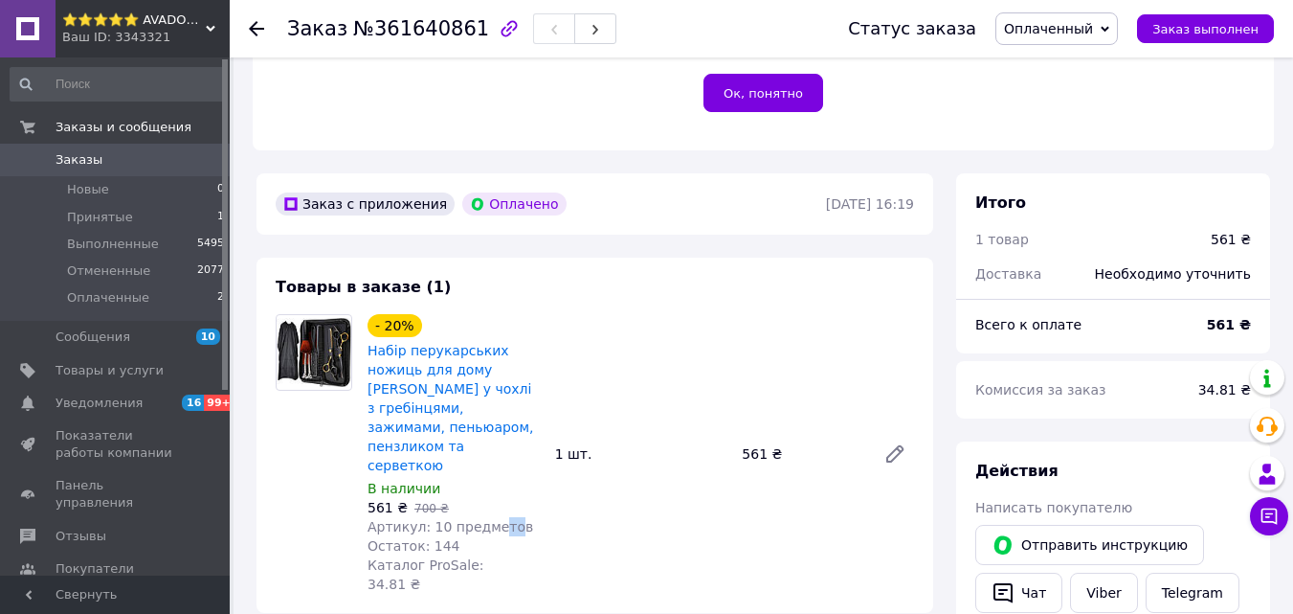
click at [506, 519] on span "Артикул: 10 предметов" at bounding box center [451, 526] width 166 height 15
click at [508, 519] on span "Артикул: 10 предметов" at bounding box center [451, 526] width 166 height 15
drag, startPoint x: 497, startPoint y: 470, endPoint x: 433, endPoint y: 470, distance: 64.1
click at [433, 519] on span "Артикул: 10 предметов" at bounding box center [451, 526] width 166 height 15
copy span "10 предметов"
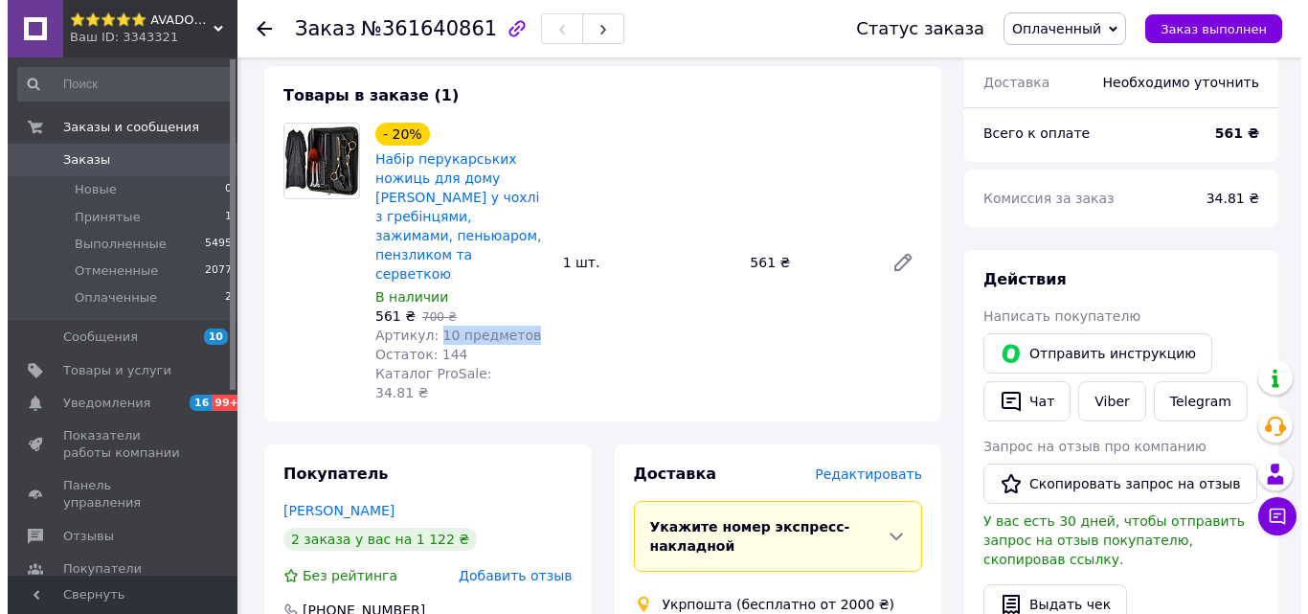
scroll to position [766, 0]
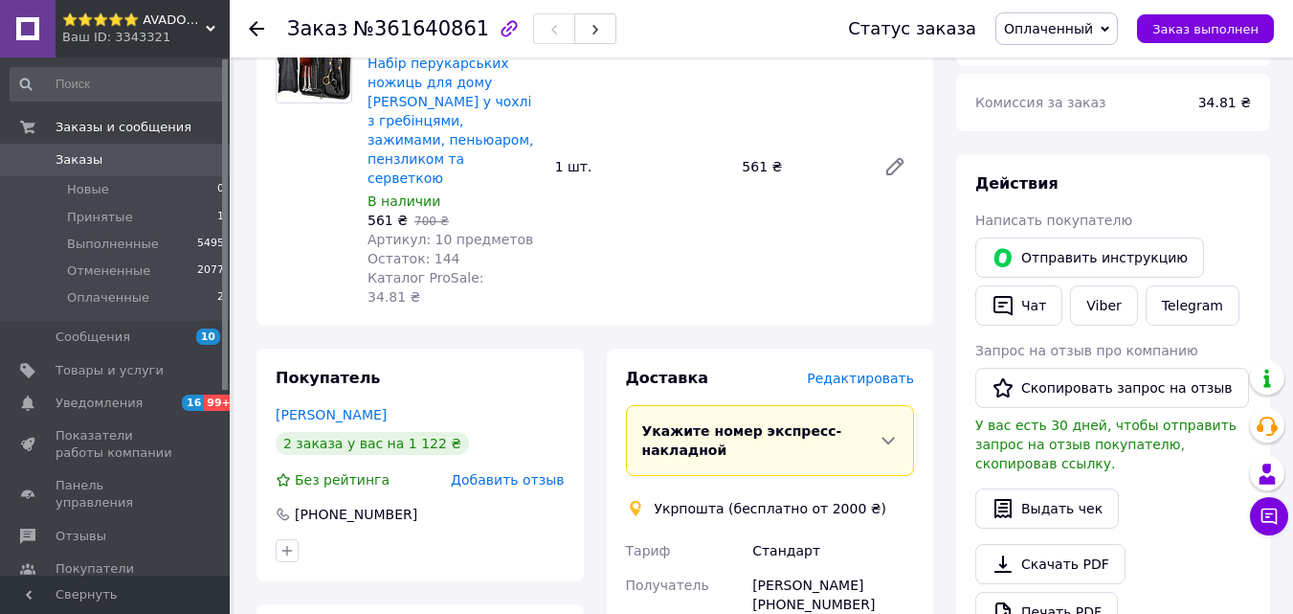
click at [870, 371] on span "Редактировать" at bounding box center [860, 378] width 107 height 15
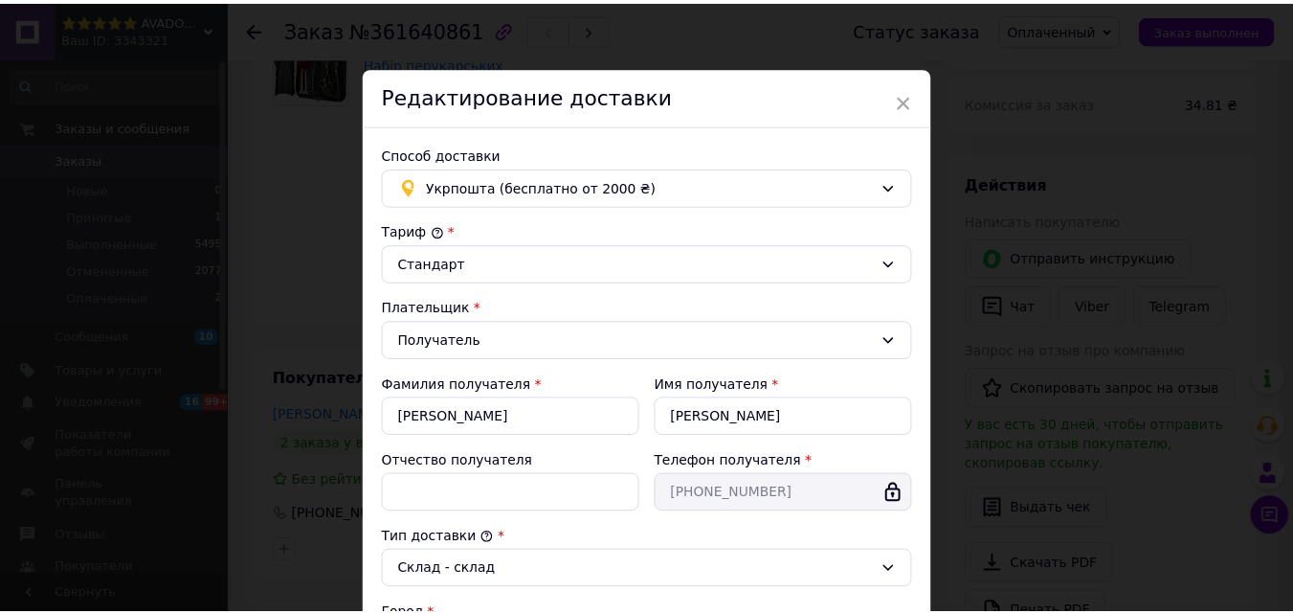
scroll to position [584, 0]
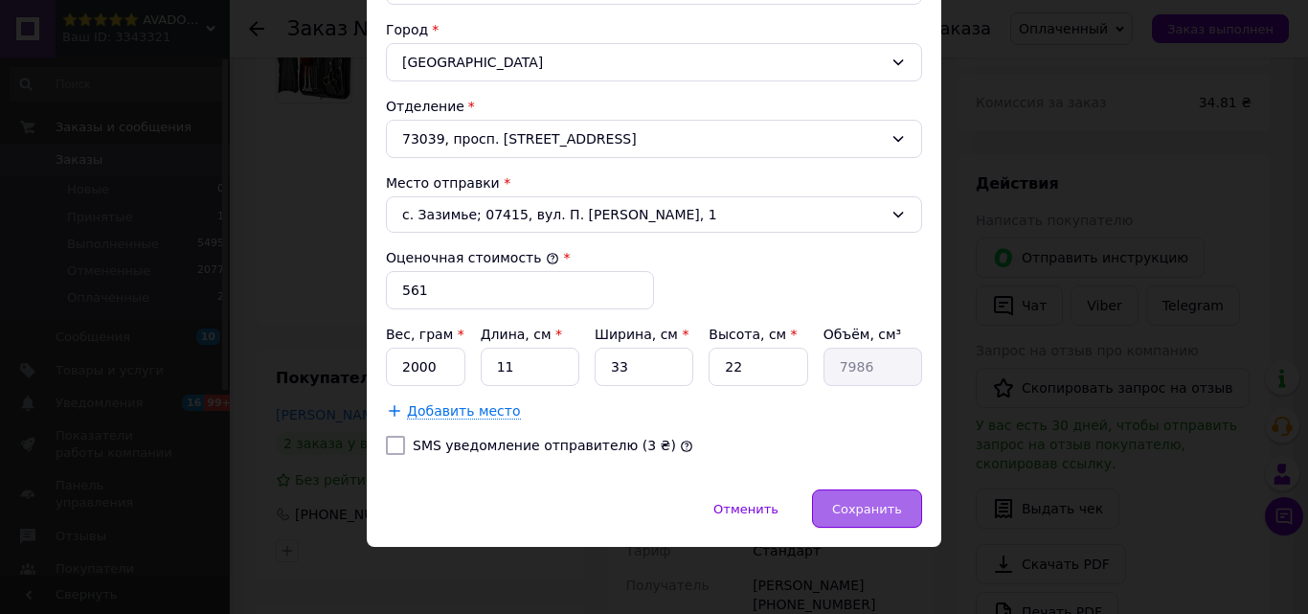
click at [847, 507] on span "Сохранить" at bounding box center [867, 509] width 70 height 14
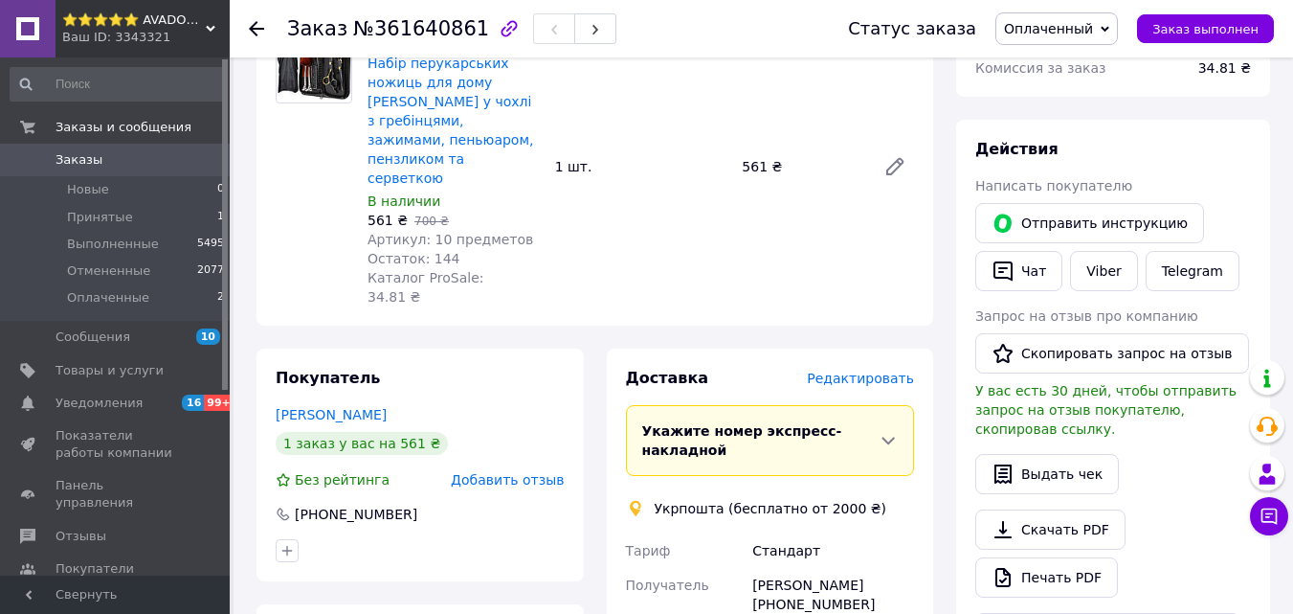
scroll to position [1340, 0]
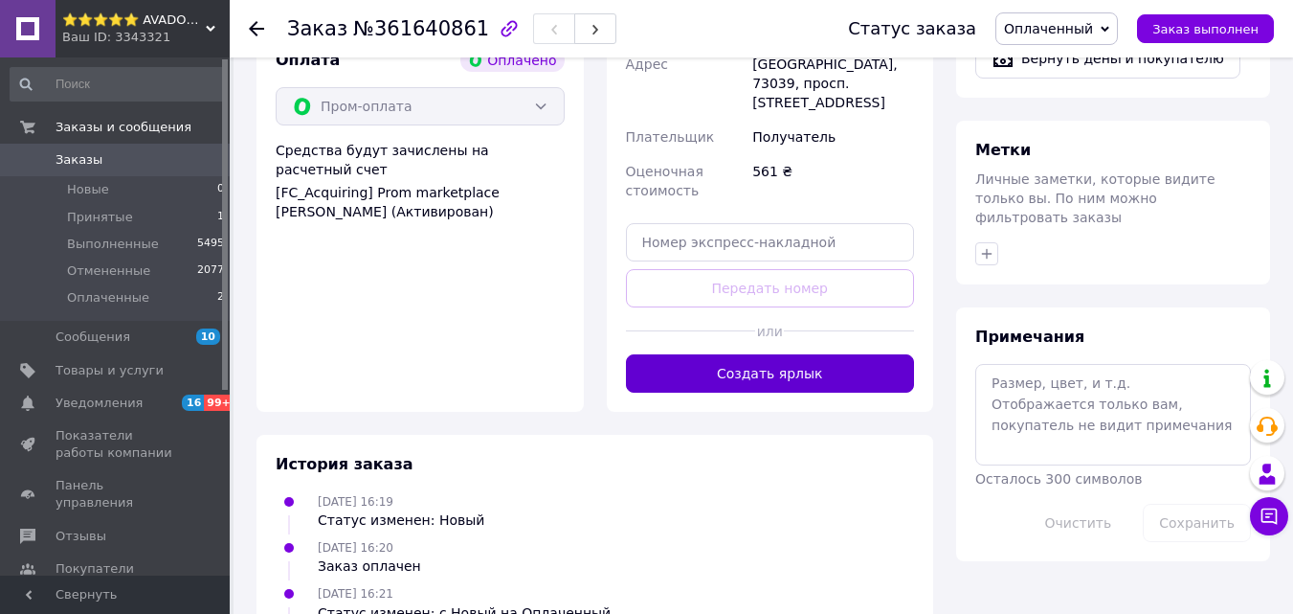
click at [749, 354] on button "Создать ярлык" at bounding box center [770, 373] width 289 height 38
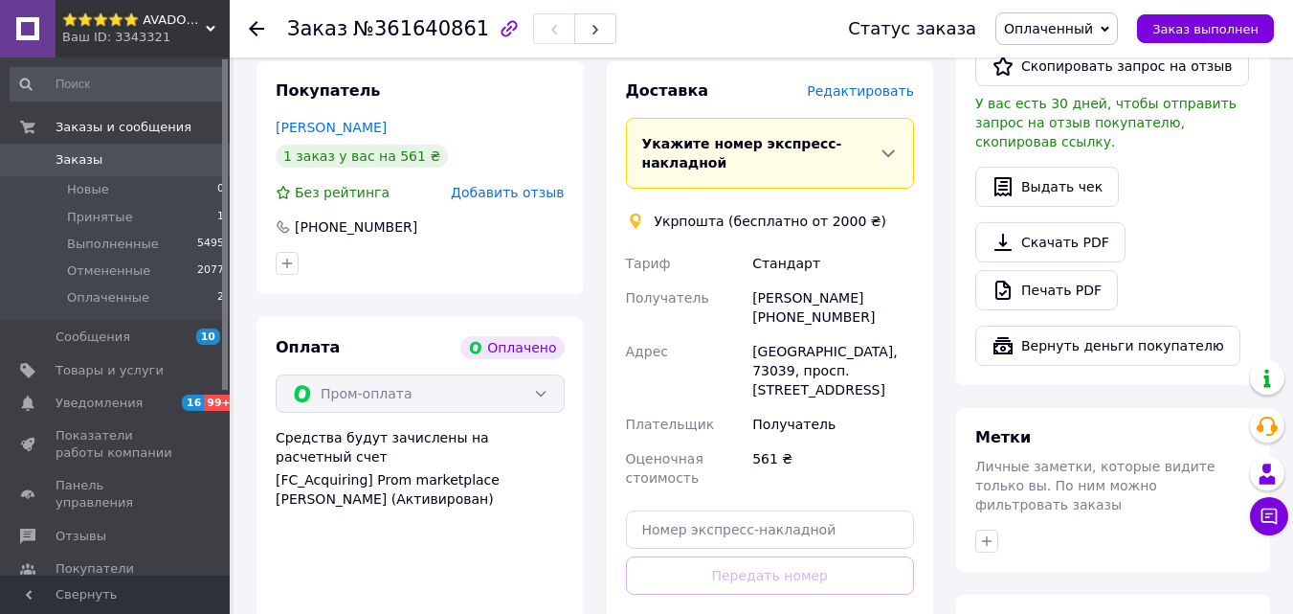
scroll to position [957, 0]
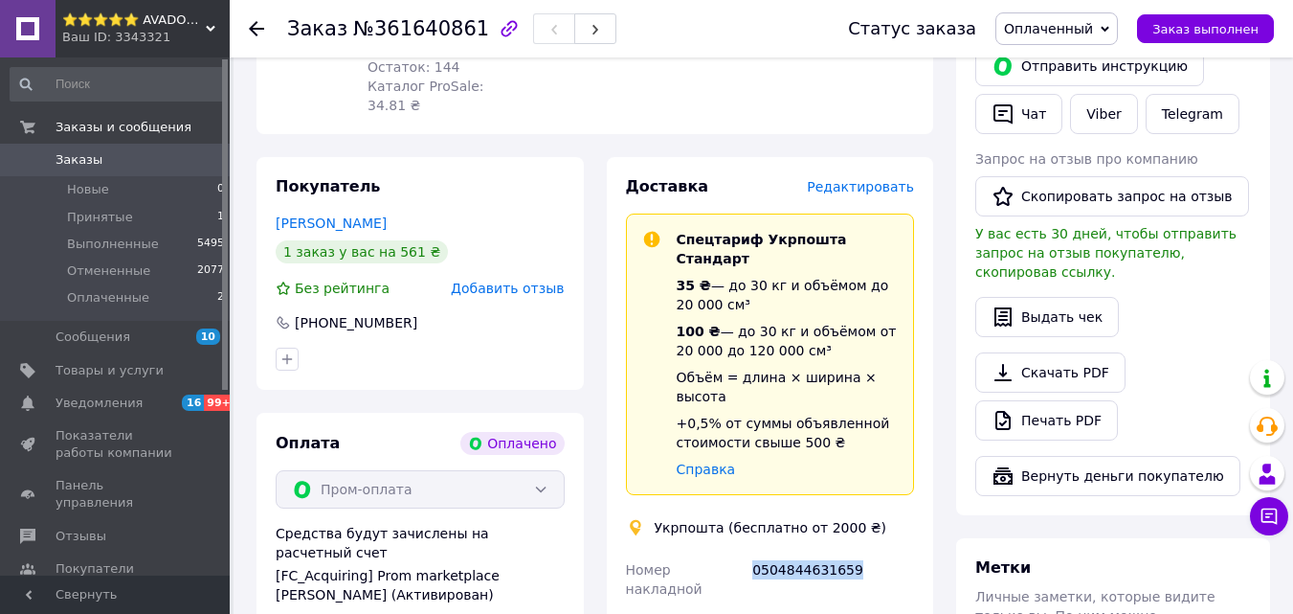
drag, startPoint x: 752, startPoint y: 450, endPoint x: 843, endPoint y: 461, distance: 92.6
click at [843, 552] on div "0504844631659" at bounding box center [833, 579] width 169 height 54
copy div "0504844631659"
click at [159, 292] on li "Оплаченные 2" at bounding box center [118, 302] width 236 height 36
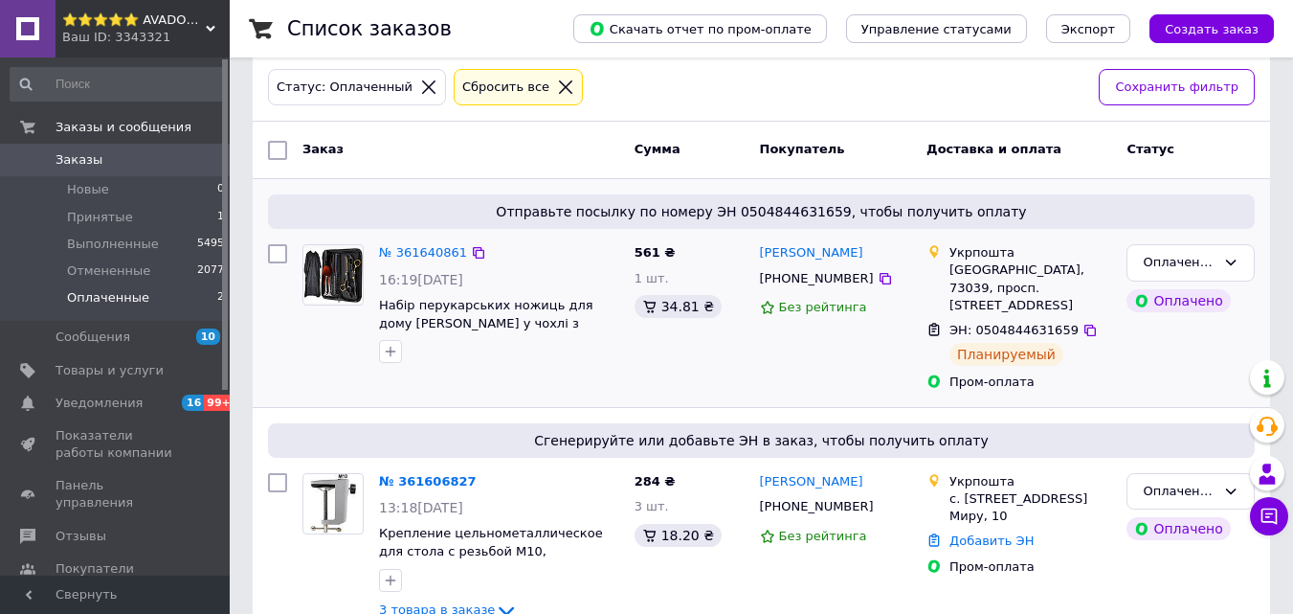
scroll to position [124, 0]
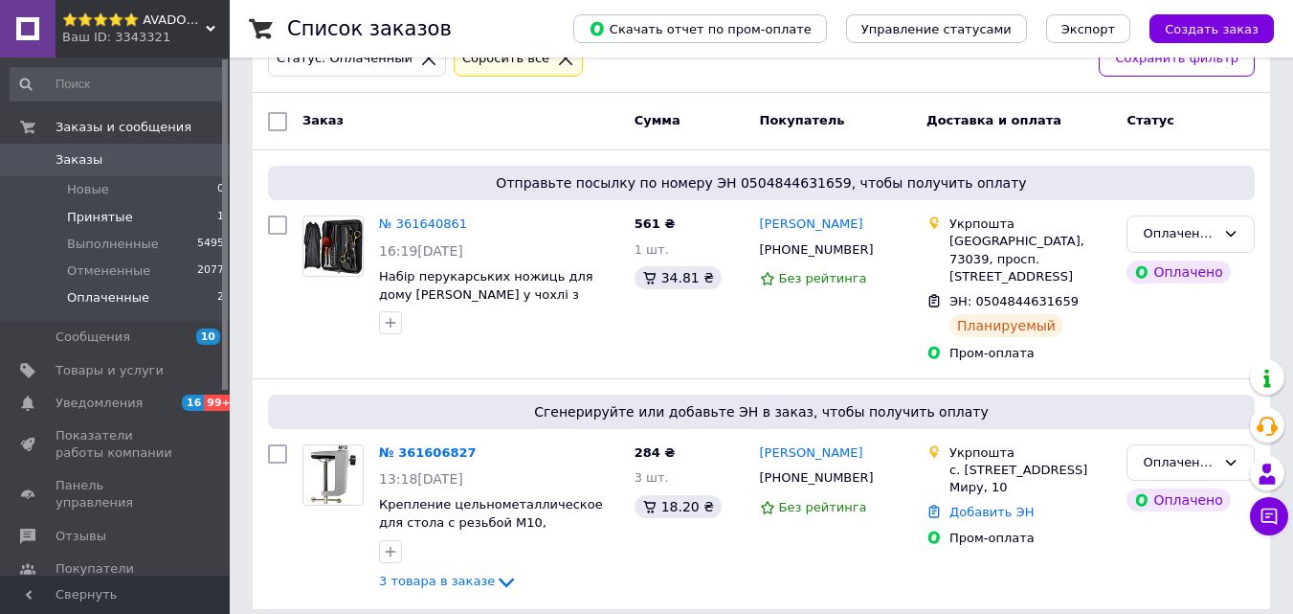
click at [136, 222] on li "Принятые 1" at bounding box center [118, 217] width 236 height 27
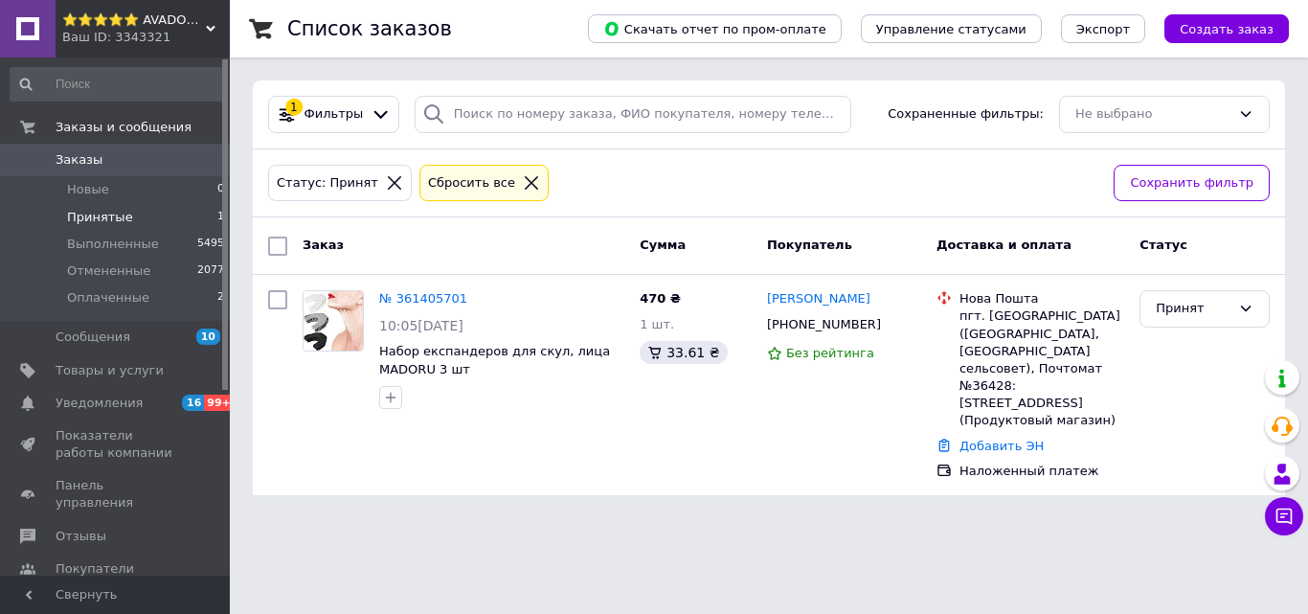
click at [184, 26] on span "⭐⭐⭐⭐⭐ AVADONA | ВСЕ ДЛЯ КРАСОТЫ" at bounding box center [134, 19] width 144 height 17
drag, startPoint x: 197, startPoint y: 34, endPoint x: 197, endPoint y: 55, distance: 20.1
click at [197, 34] on div "Ваш ID: 3343321" at bounding box center [146, 37] width 168 height 17
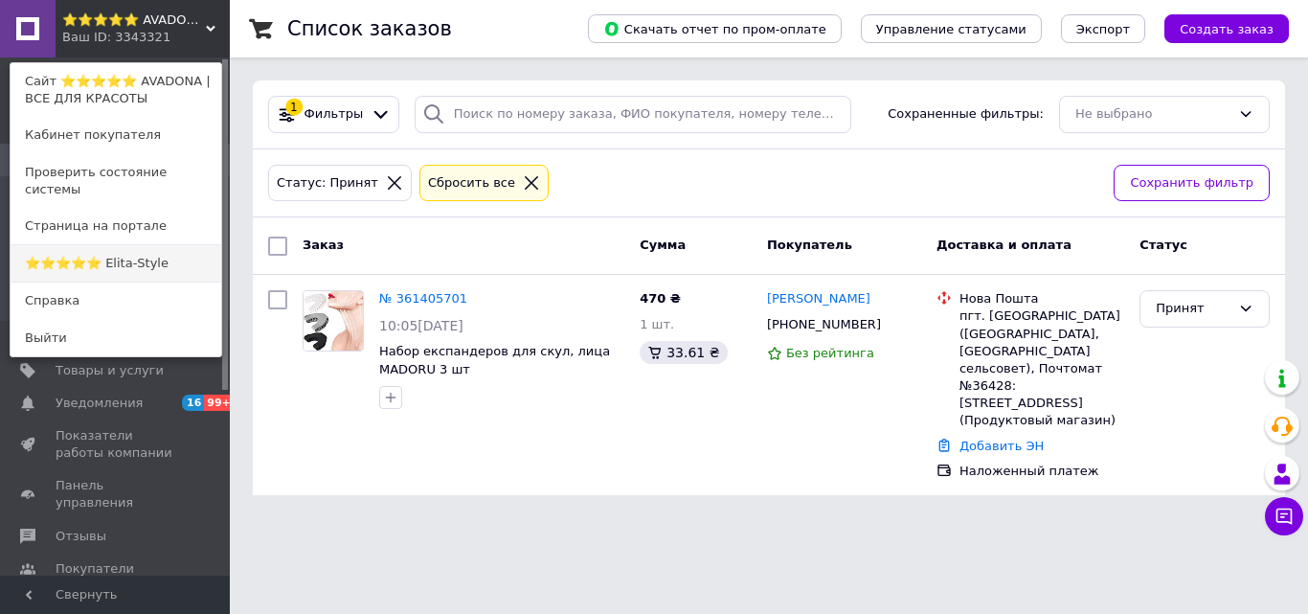
click at [166, 246] on link "⭐⭐⭐⭐⭐ Elita-Style" at bounding box center [116, 263] width 211 height 36
